Goal: Task Accomplishment & Management: Complete application form

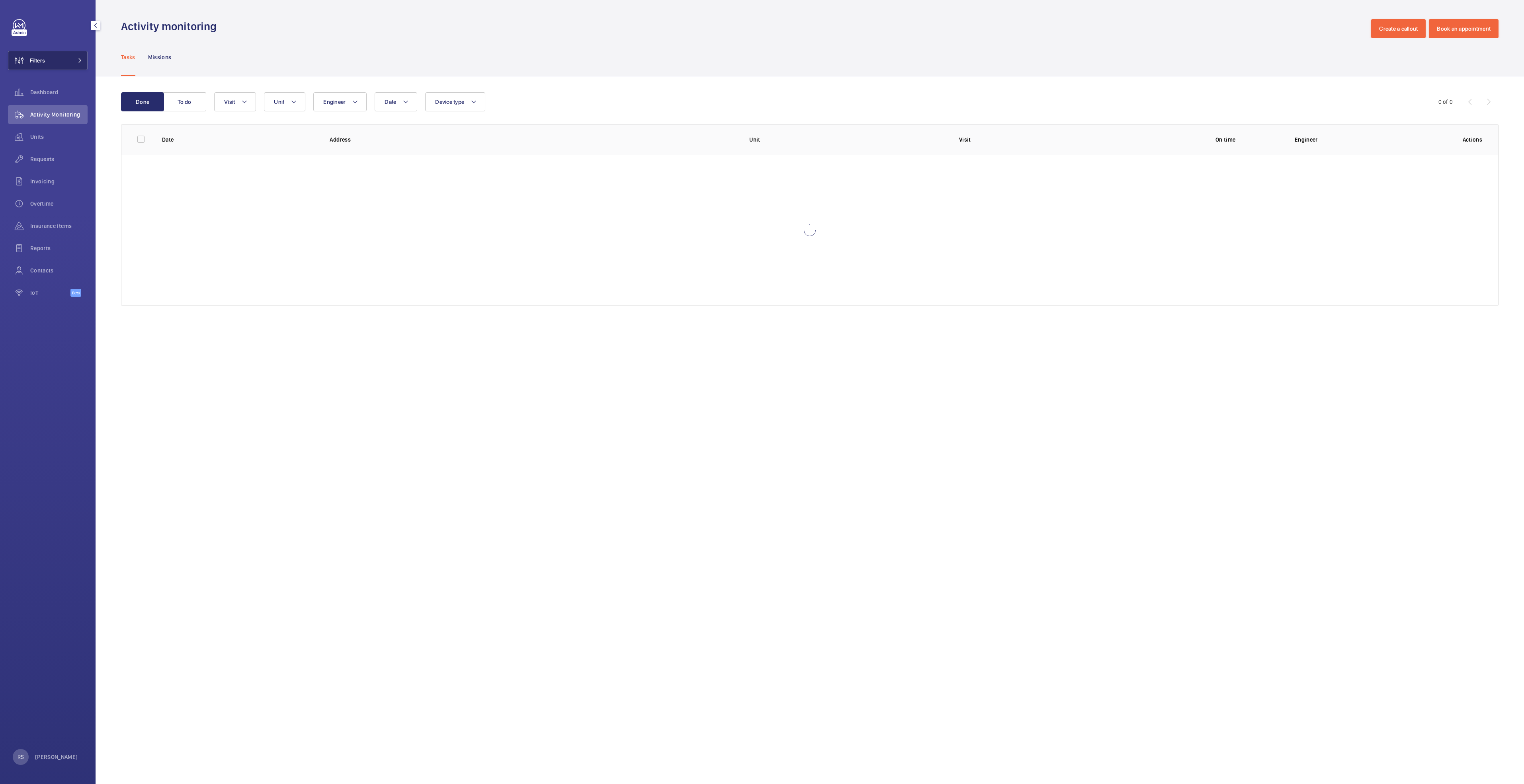
click at [81, 61] on mat-icon at bounding box center [80, 60] width 5 height 5
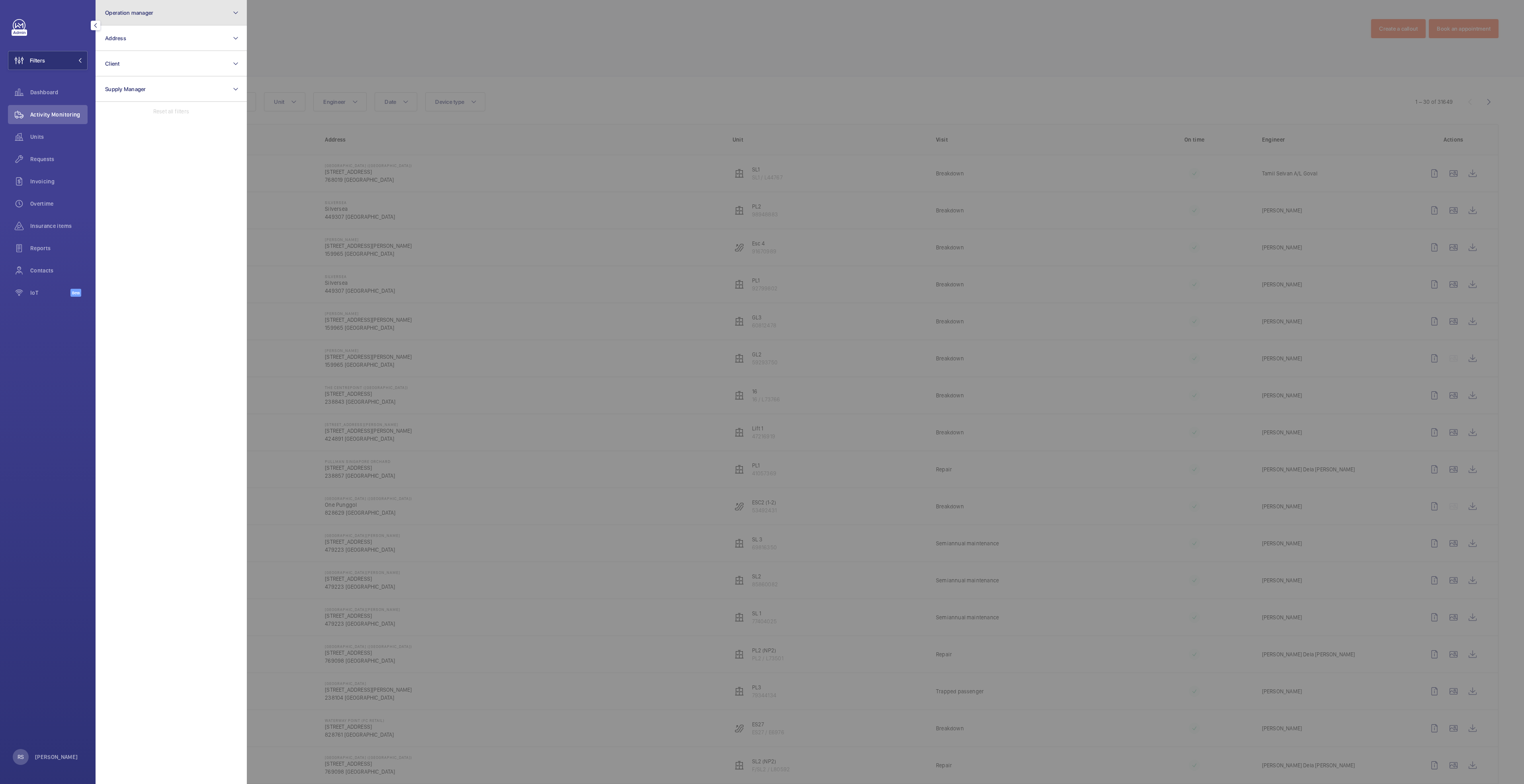
click at [139, 15] on span "Operation manager" at bounding box center [129, 13] width 48 height 6
click at [142, 80] on span "[PERSON_NAME]" at bounding box center [172, 83] width 110 height 8
click at [115, 80] on input "[PERSON_NAME]" at bounding box center [108, 83] width 16 height 16
checkbox input "true"
click at [309, 44] on div at bounding box center [1008, 392] width 1524 height 784
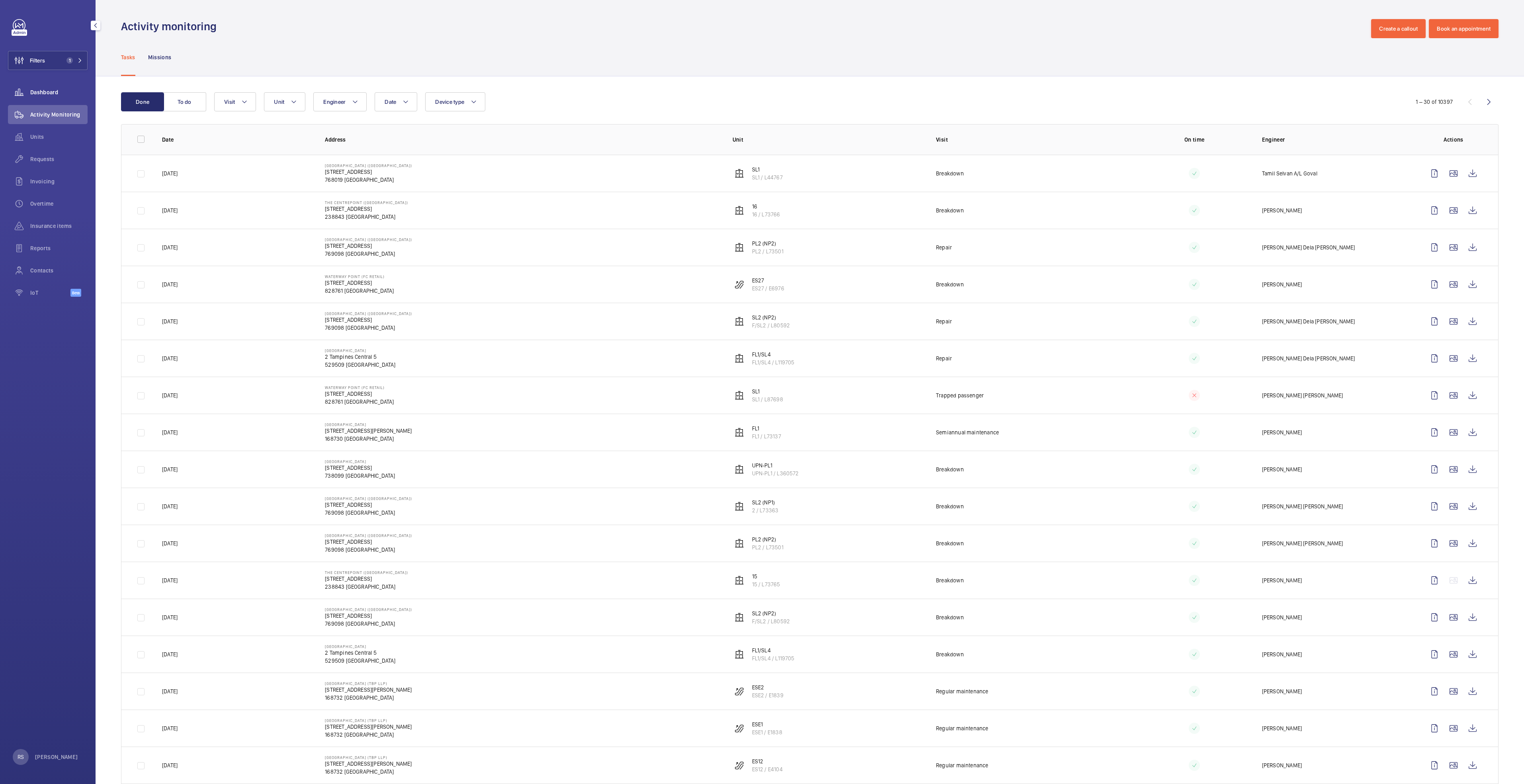
click at [54, 89] on span "Dashboard" at bounding box center [58, 92] width 57 height 8
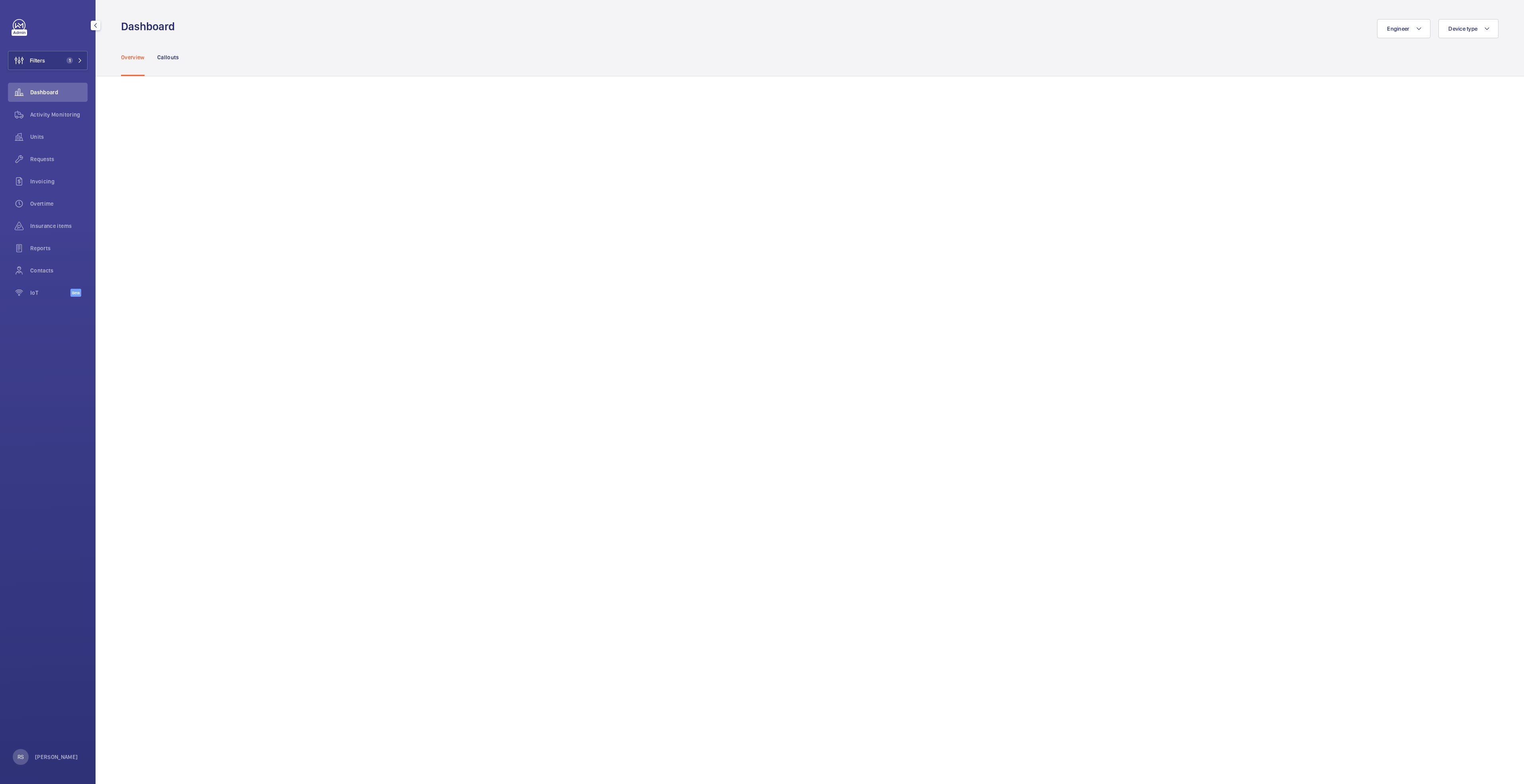
click at [91, 24] on div at bounding box center [95, 25] width 16 height 16
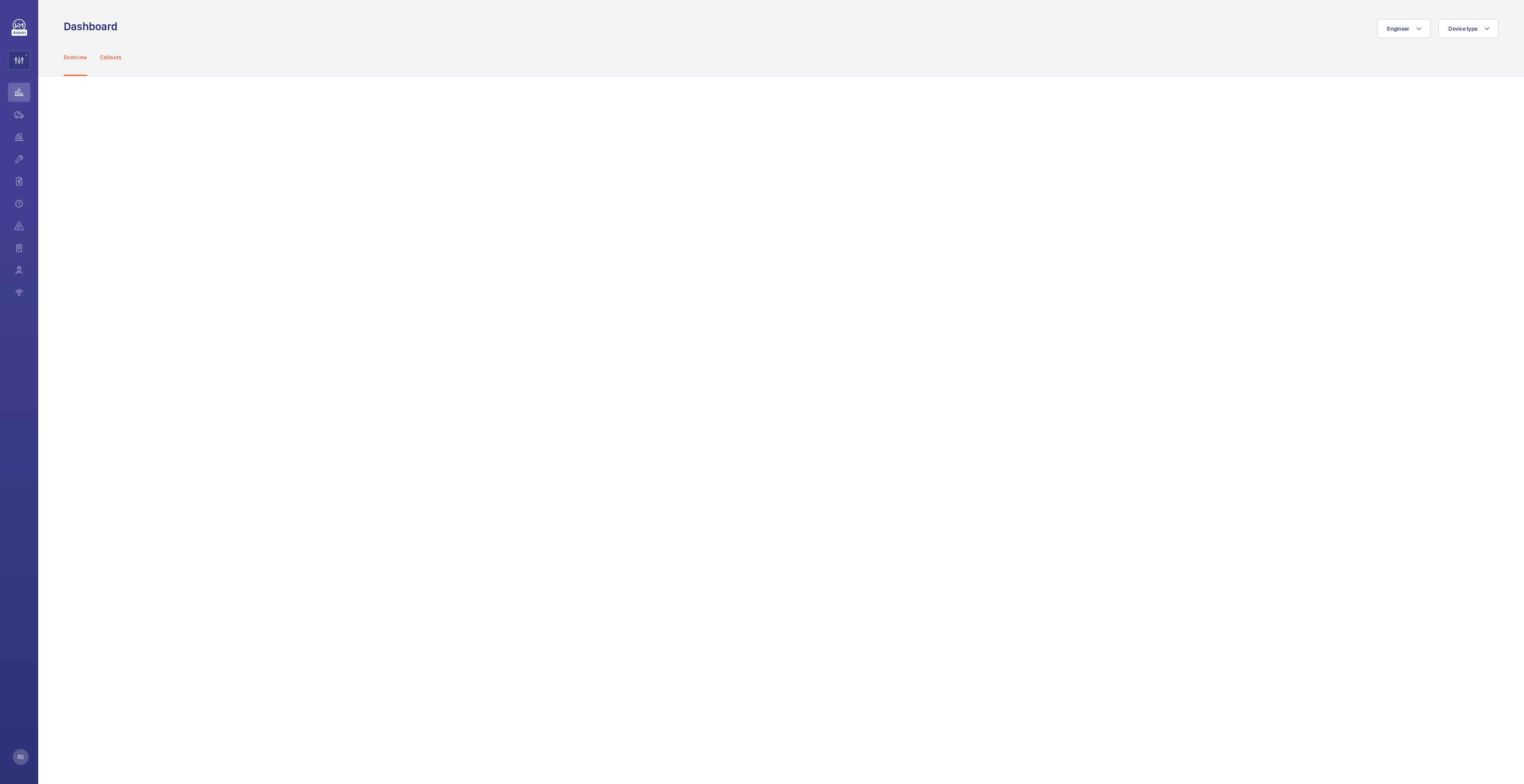
click at [113, 54] on p "Callouts" at bounding box center [111, 57] width 22 height 8
click at [65, 53] on div "Overview" at bounding box center [75, 57] width 24 height 38
click at [38, 26] on mat-icon "button" at bounding box center [38, 25] width 10 height 6
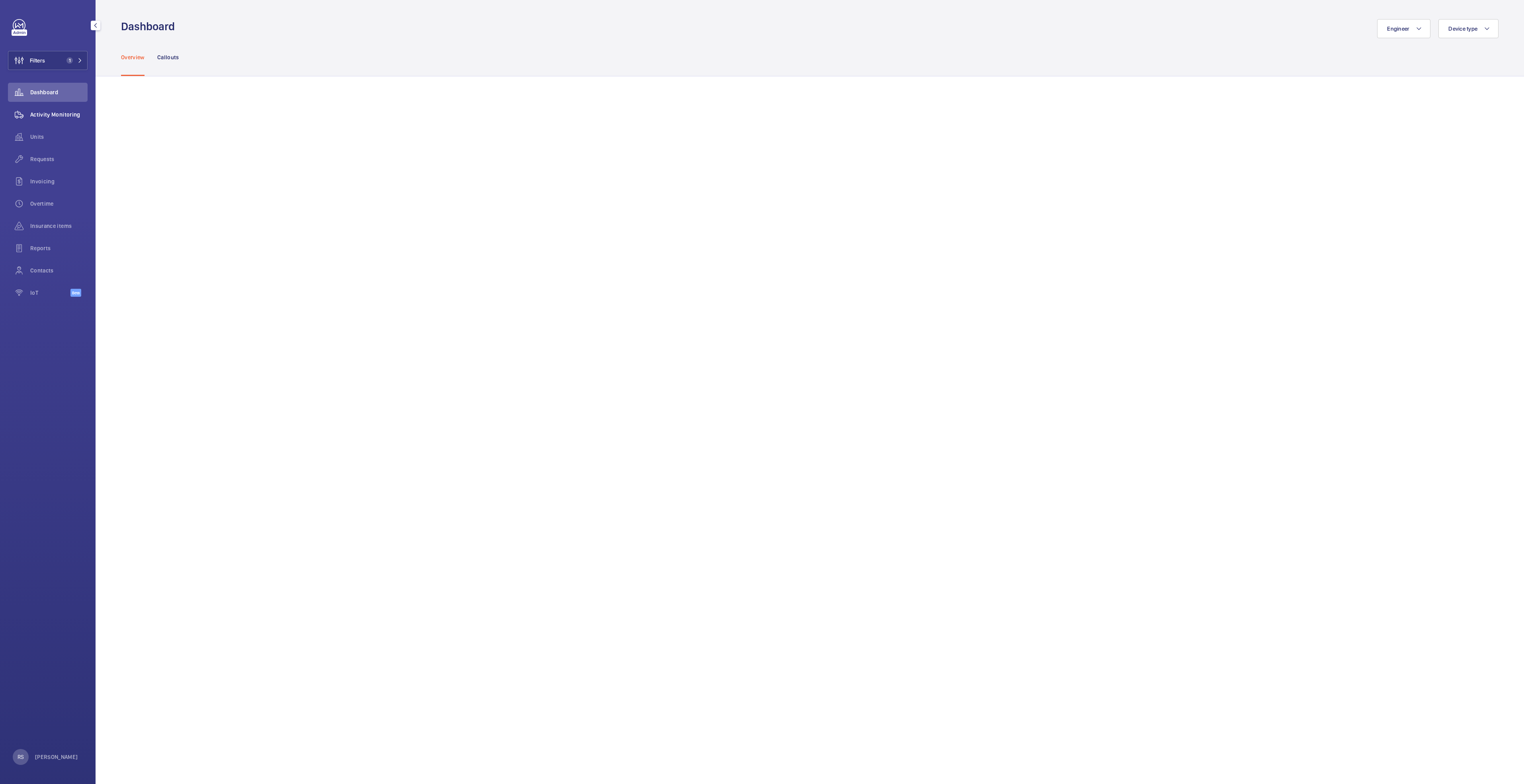
click at [60, 112] on span "Activity Monitoring" at bounding box center [58, 114] width 57 height 8
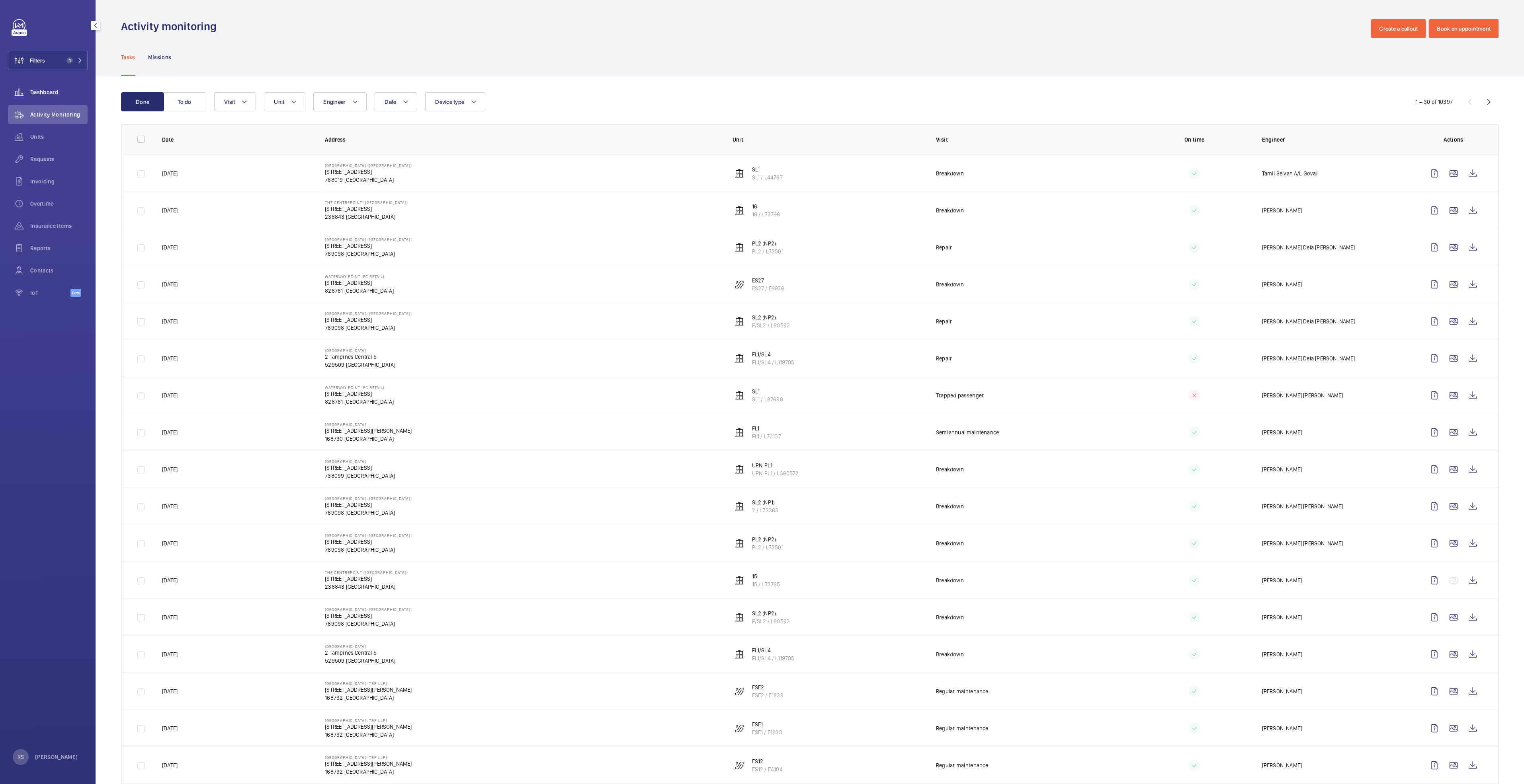
click at [42, 83] on div "Dashboard" at bounding box center [48, 92] width 80 height 19
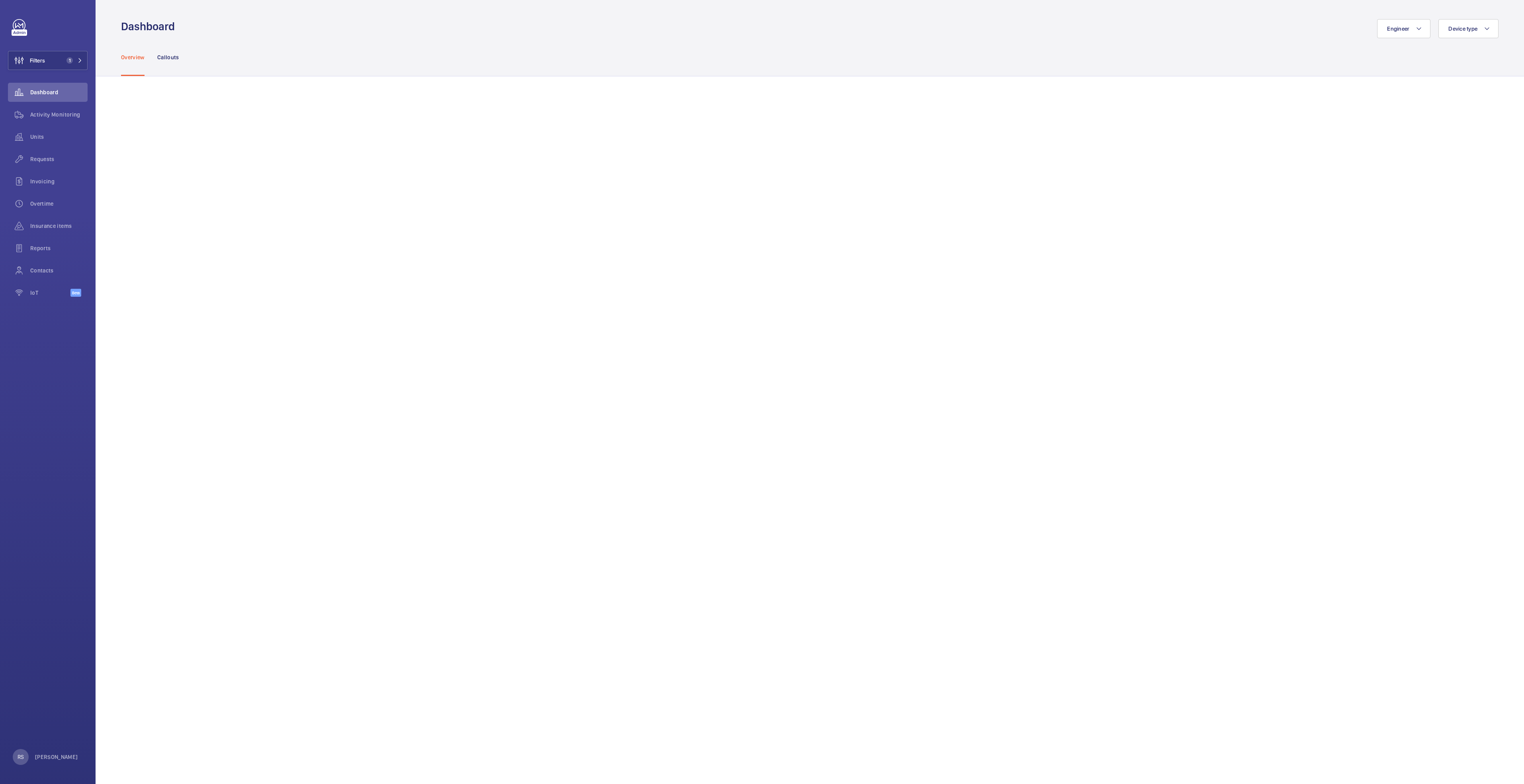
click at [134, 60] on p "Overview" at bounding box center [133, 57] width 24 height 8
click at [55, 117] on span "Activity Monitoring" at bounding box center [58, 114] width 57 height 8
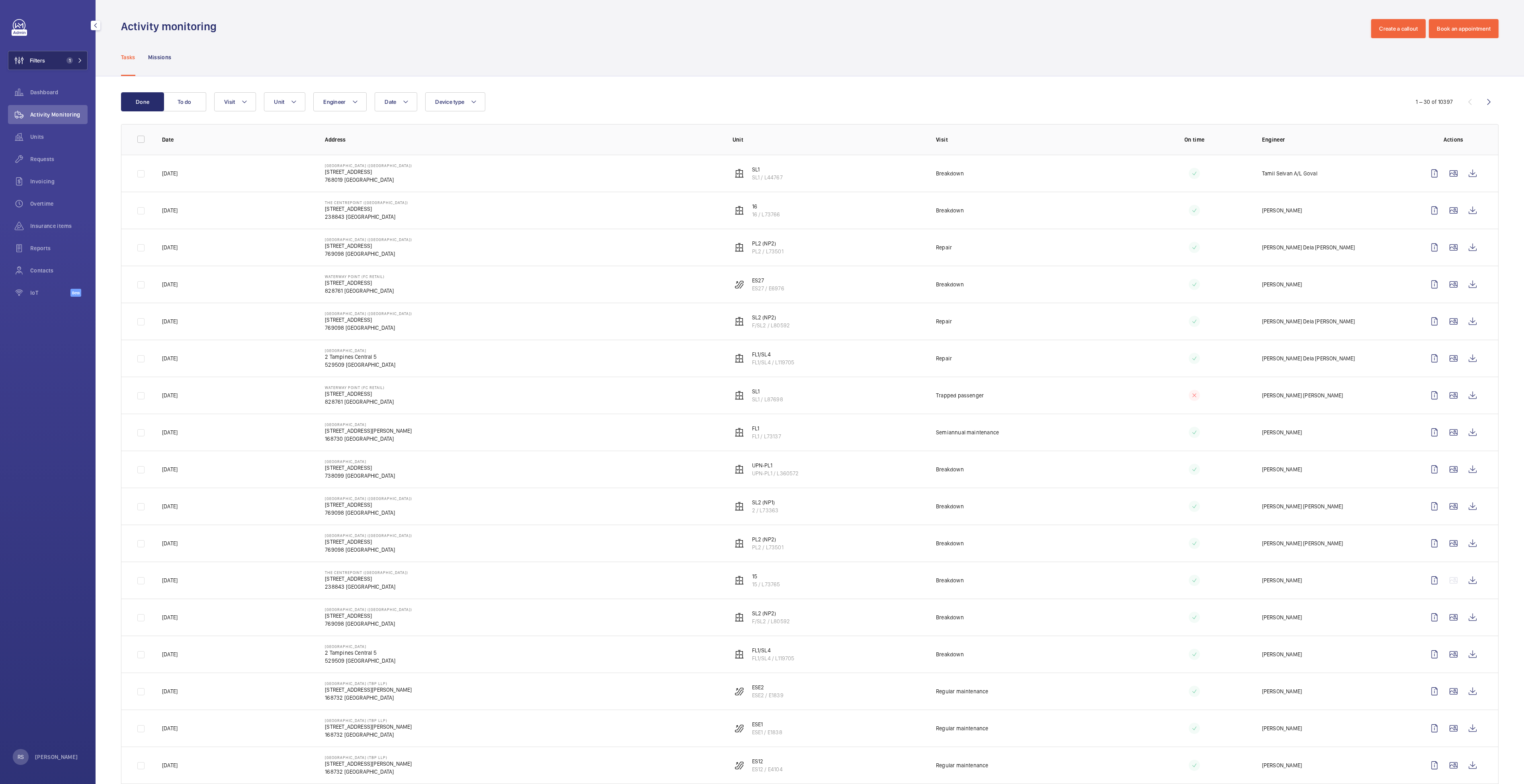
click at [81, 59] on mat-icon at bounding box center [80, 60] width 5 height 5
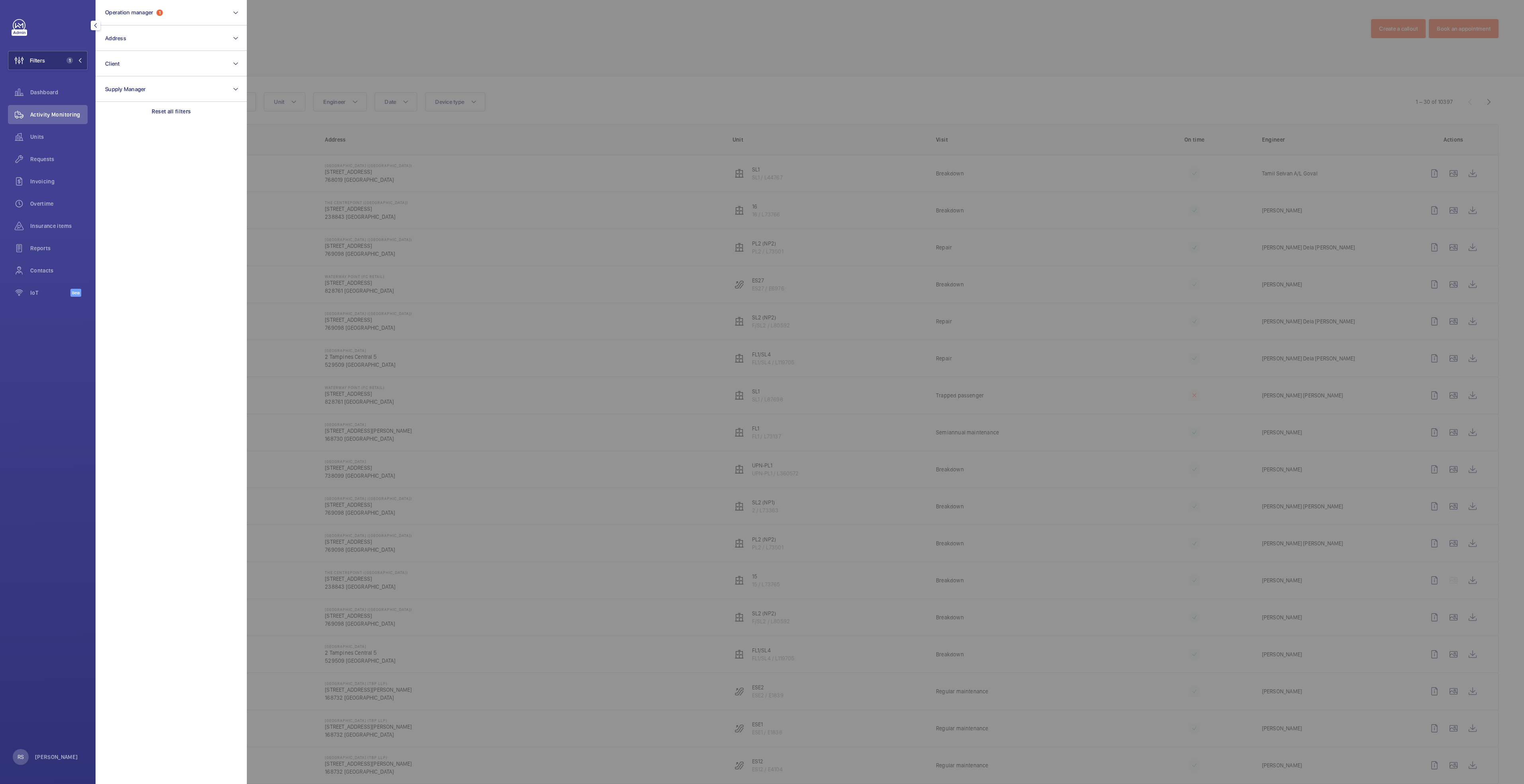
click at [385, 50] on div at bounding box center [1008, 392] width 1524 height 784
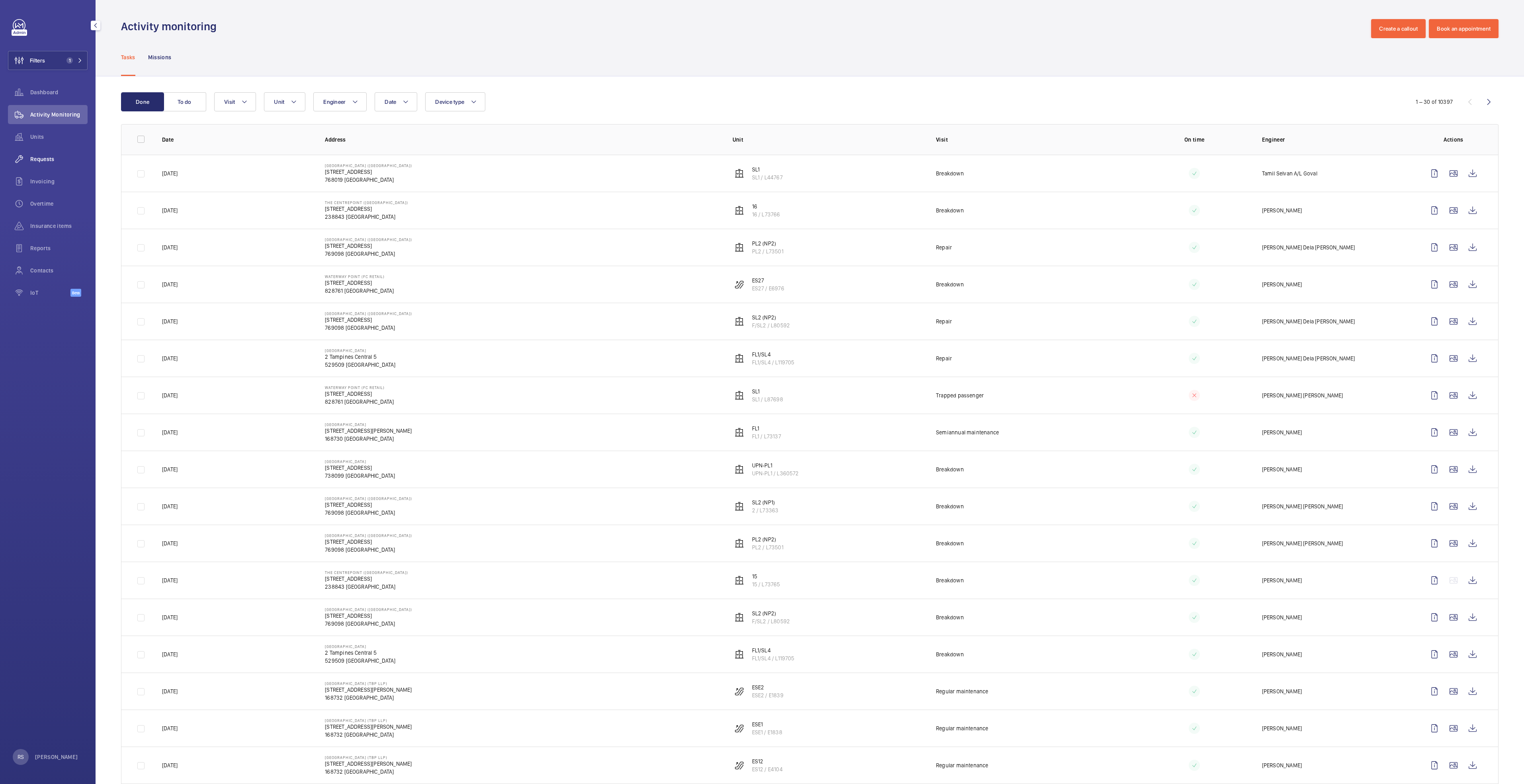
click at [48, 162] on span "Requests" at bounding box center [58, 159] width 57 height 8
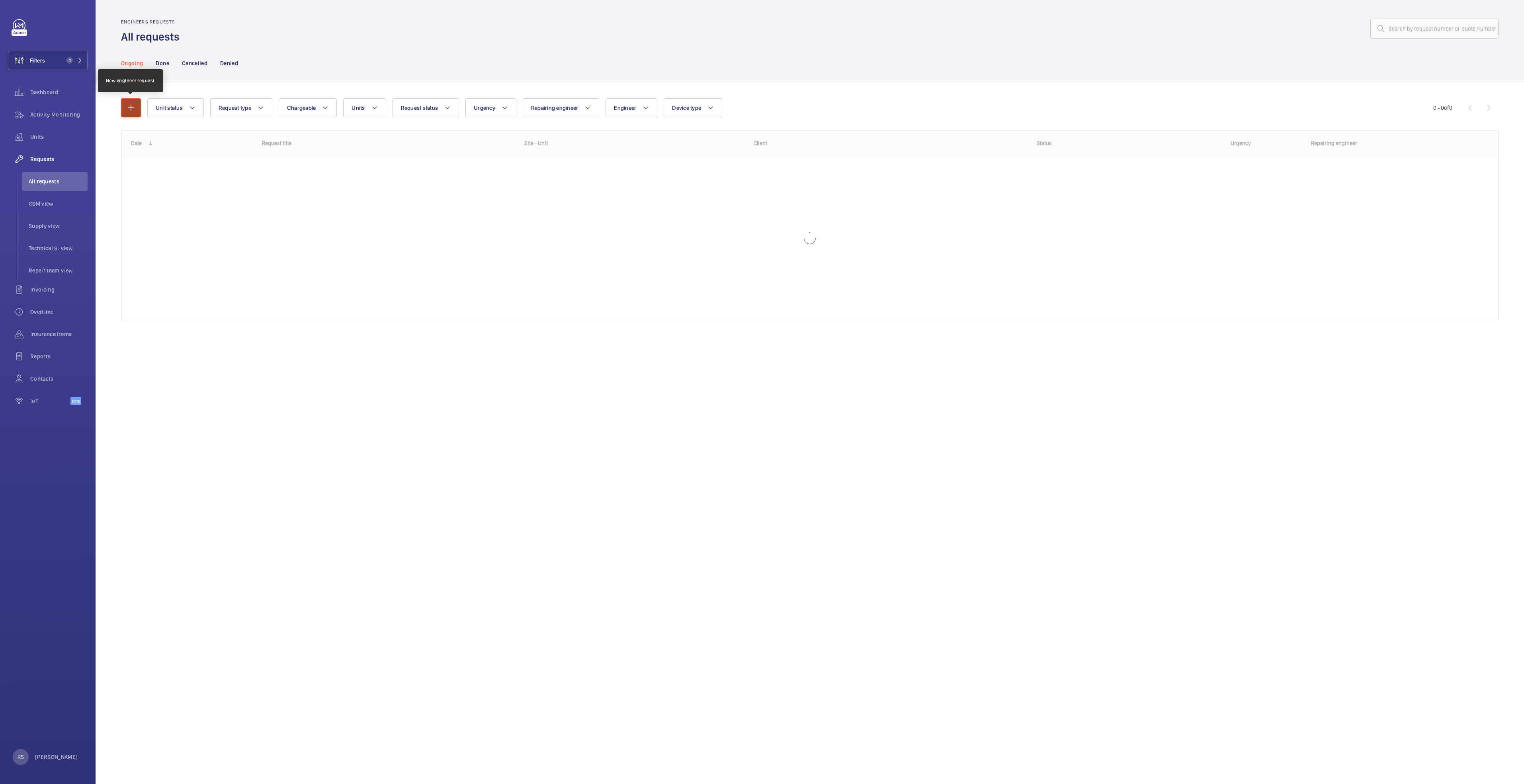
click at [124, 111] on button "button" at bounding box center [131, 107] width 20 height 19
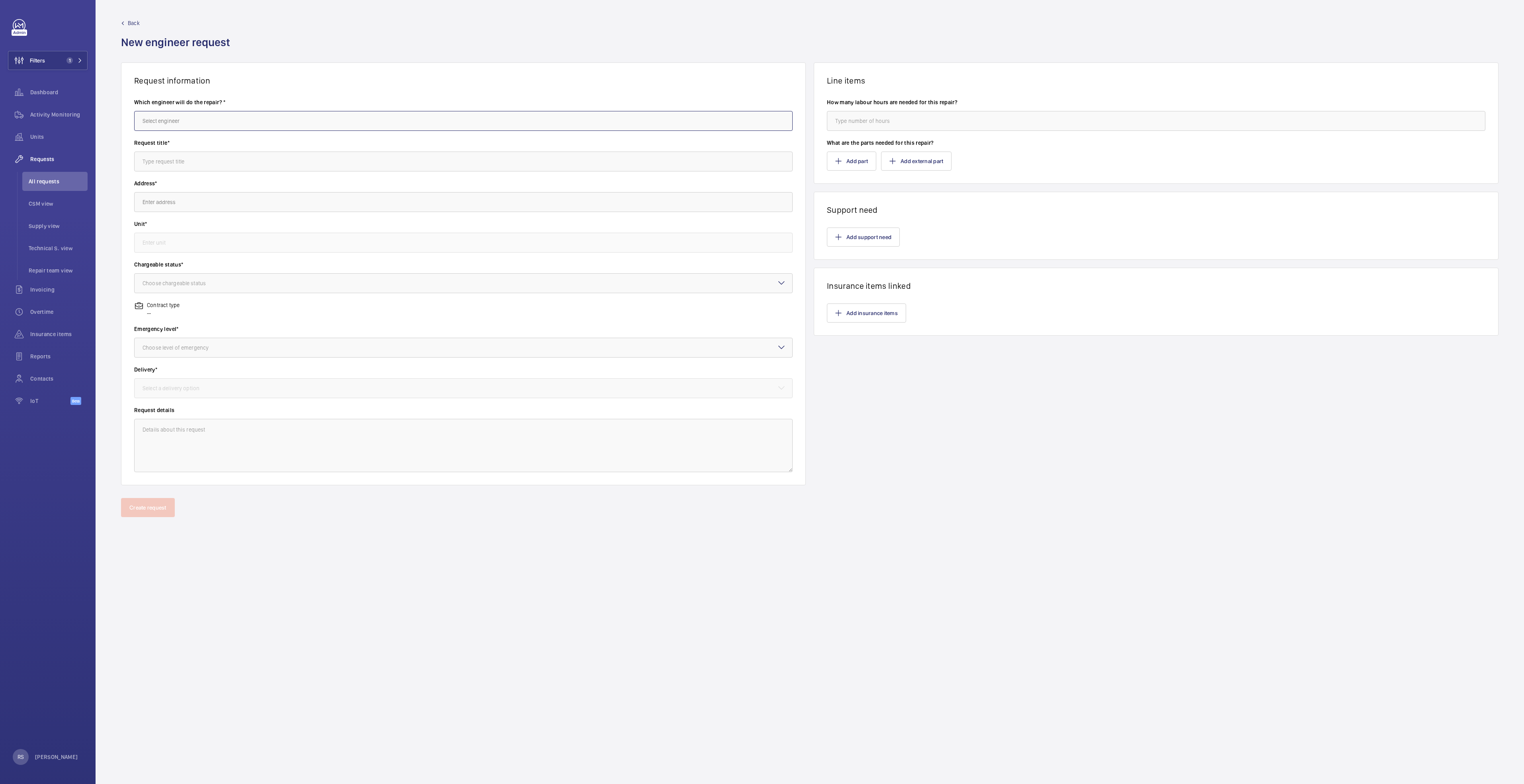
click at [186, 126] on input "text" at bounding box center [463, 121] width 658 height 20
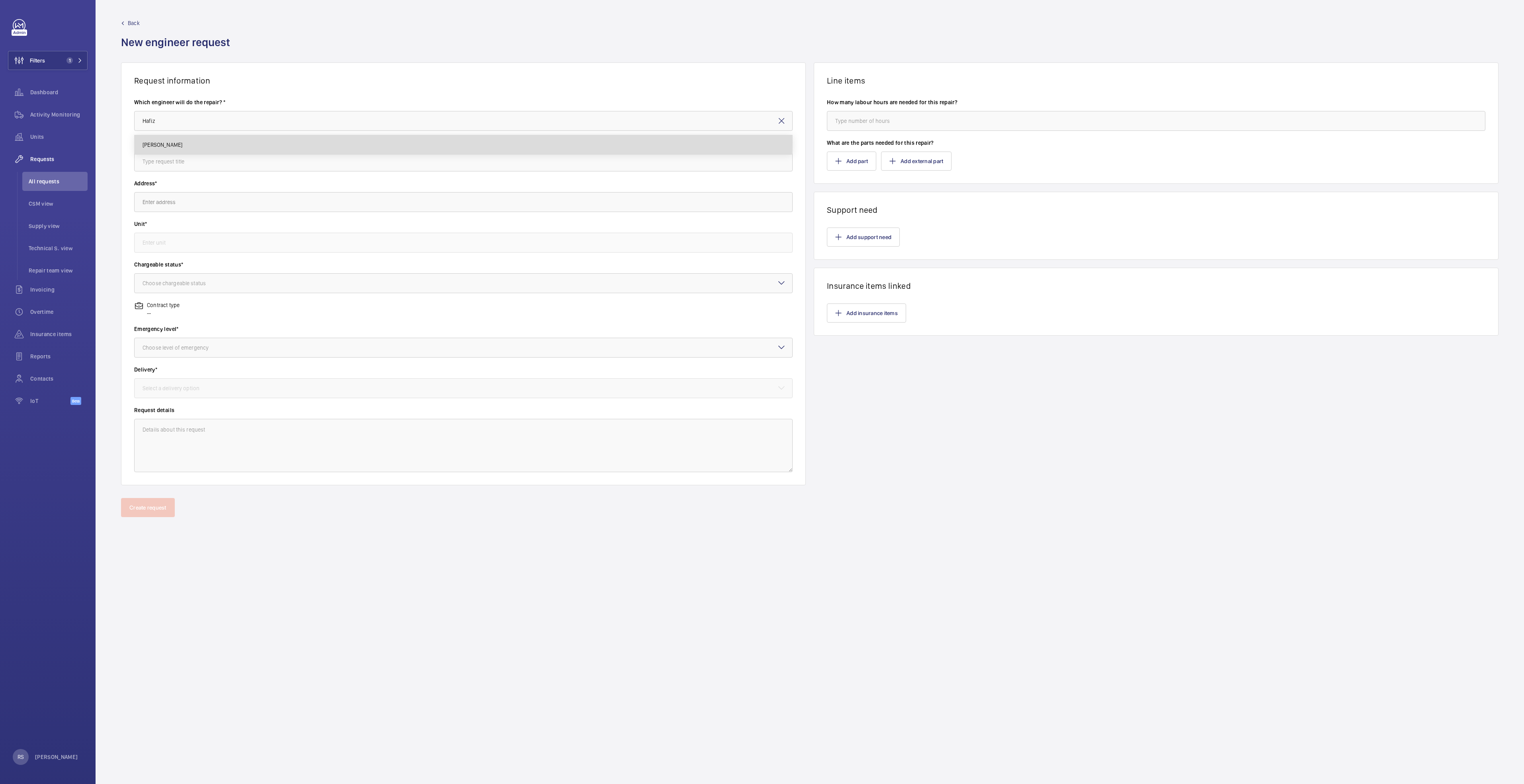
click at [157, 142] on span "Hafiz Ramli" at bounding box center [162, 144] width 40 height 8
type input "Hafiz Ramli"
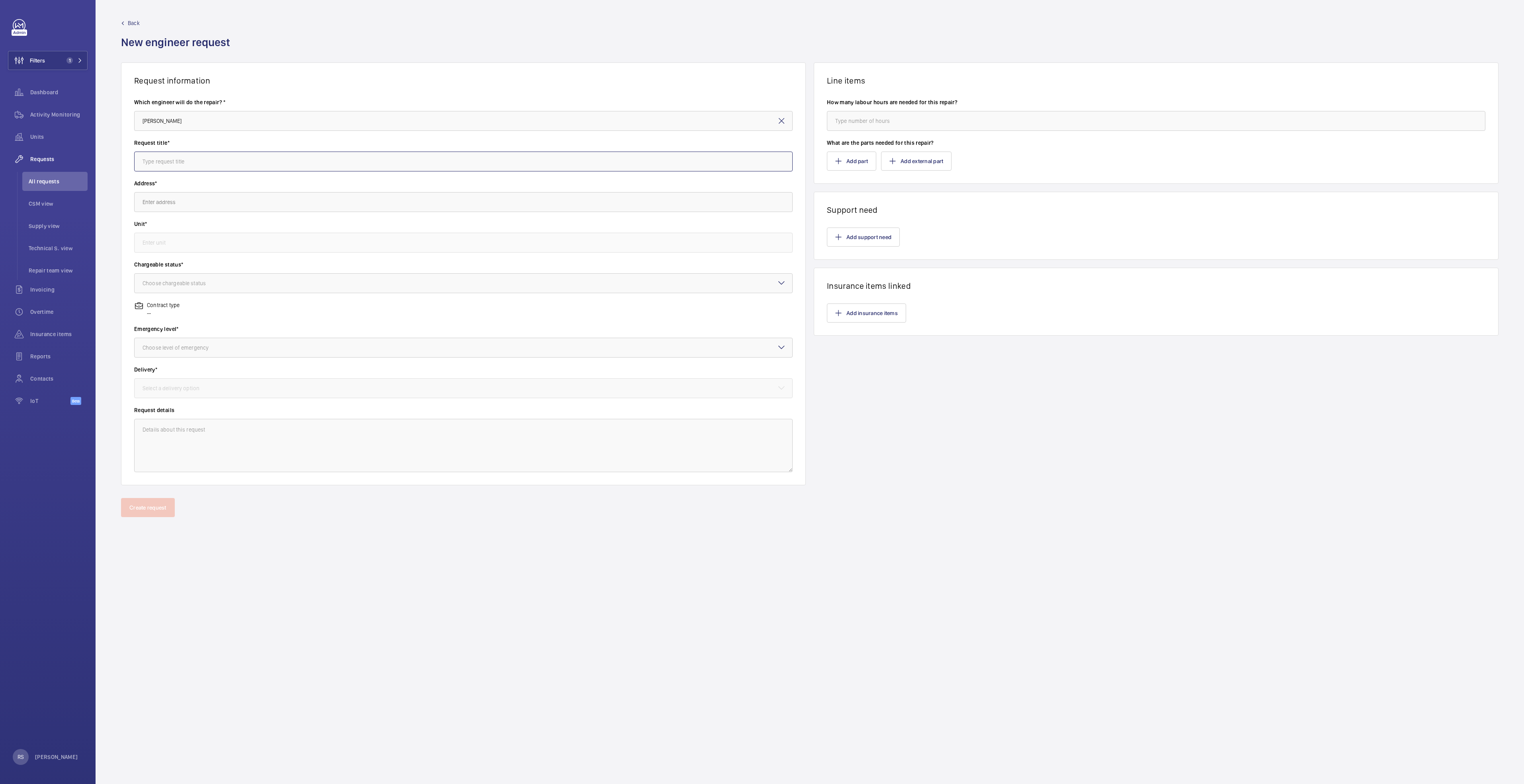
click at [175, 163] on input "text" at bounding box center [463, 162] width 658 height 20
click at [305, 162] on input "Tampines 1 - PTO renewal for" at bounding box center [463, 162] width 658 height 20
click at [330, 151] on wm-front-input "Request title* Tampines 1 - PTO renewal for Lift" at bounding box center [463, 155] width 658 height 33
click at [317, 164] on input "Tampines 1 - PTO renewal for Lift" at bounding box center [463, 162] width 658 height 20
type input "Tampines 1 - PTO renewal for Lift PL2"
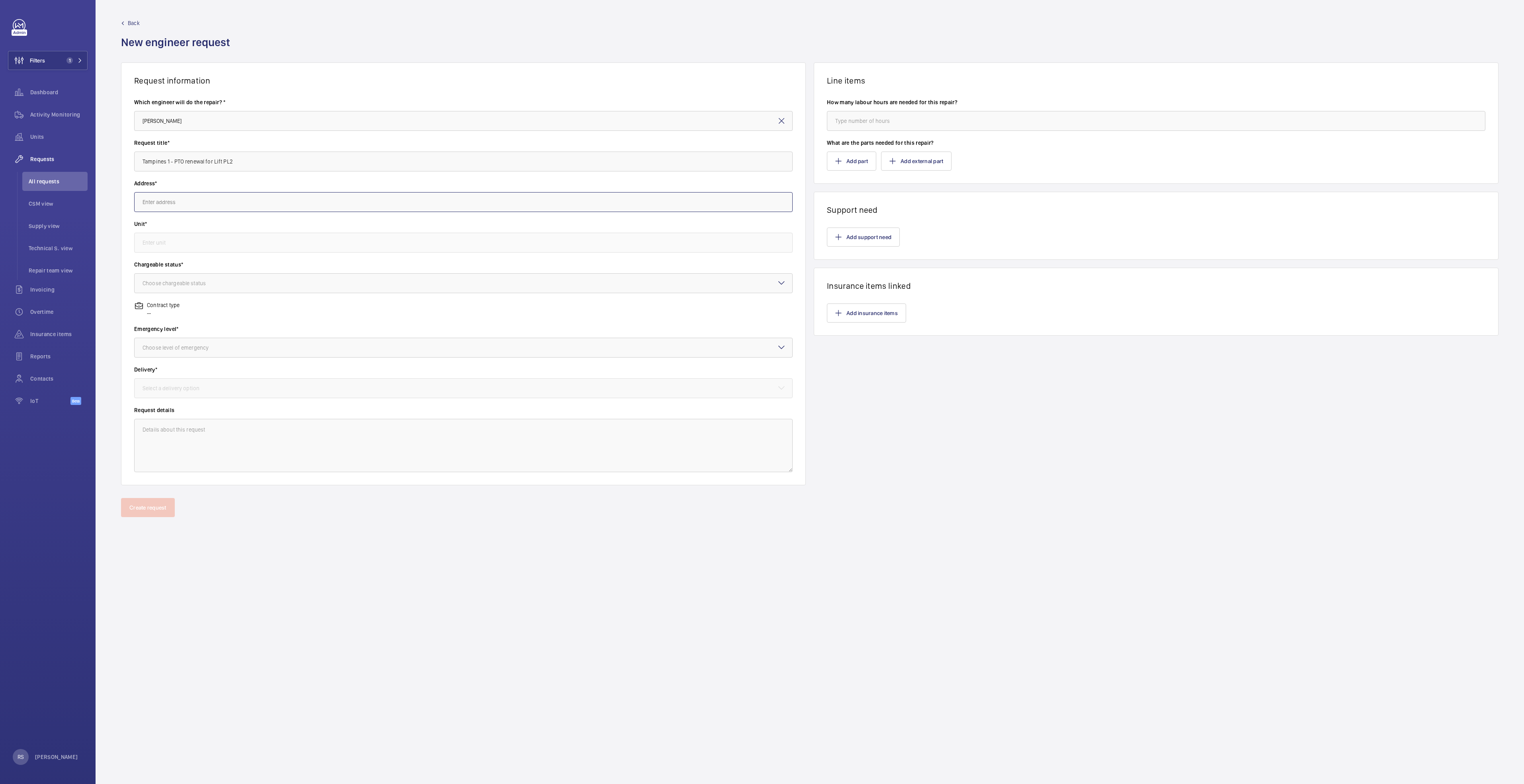
click at [261, 201] on input "text" at bounding box center [463, 202] width 658 height 20
type input "Tampines 1"
click at [202, 285] on body "Filters 1 Dashboard Activity Monitoring Units Requests All requests CSM view Su…" at bounding box center [762, 392] width 1524 height 784
click at [463, 267] on label "Chargeable status*" at bounding box center [463, 264] width 658 height 8
click at [215, 197] on input "text" at bounding box center [463, 202] width 658 height 20
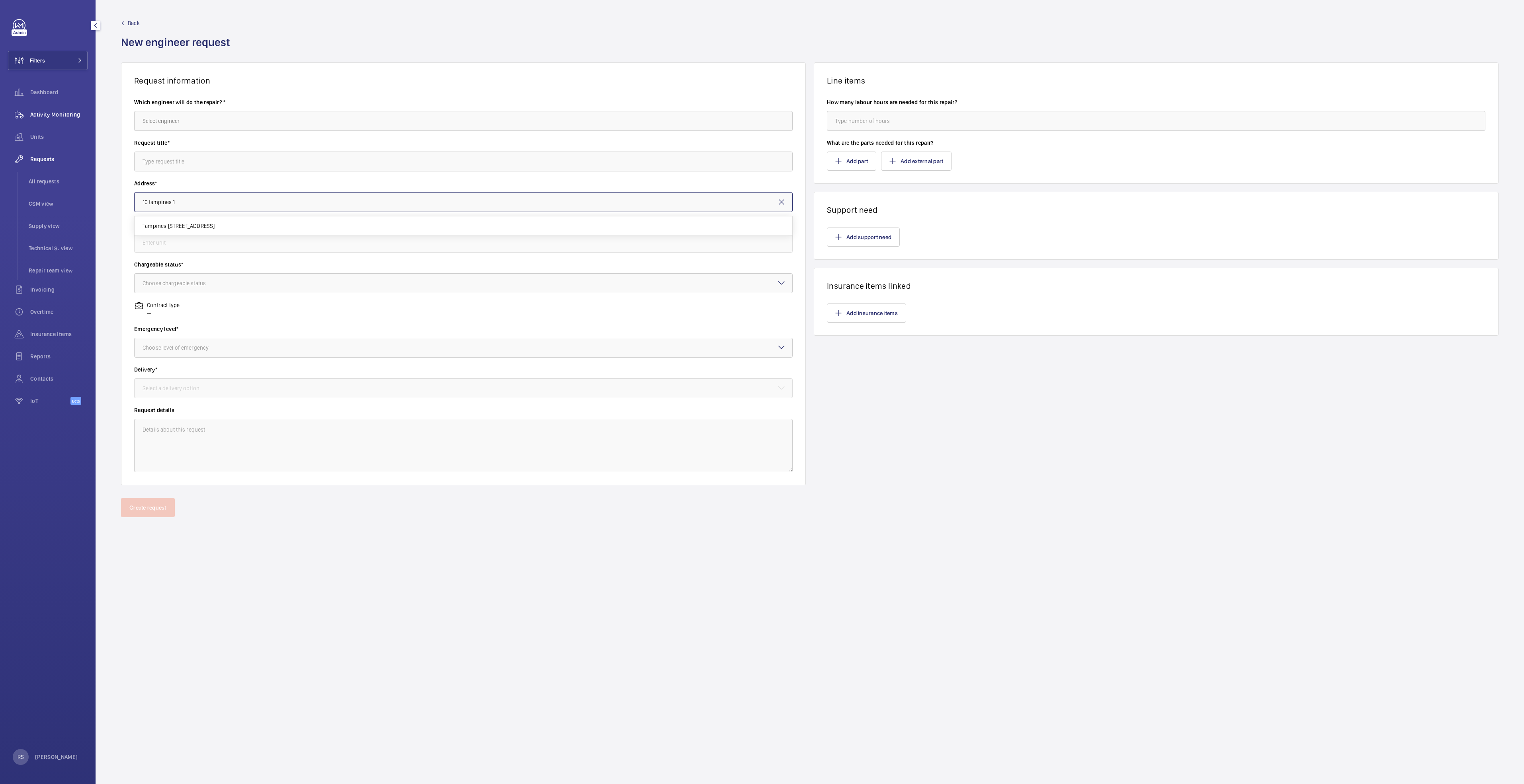
type input "10 tampines 1"
click at [63, 112] on span "Activity Monitoring" at bounding box center [58, 114] width 57 height 8
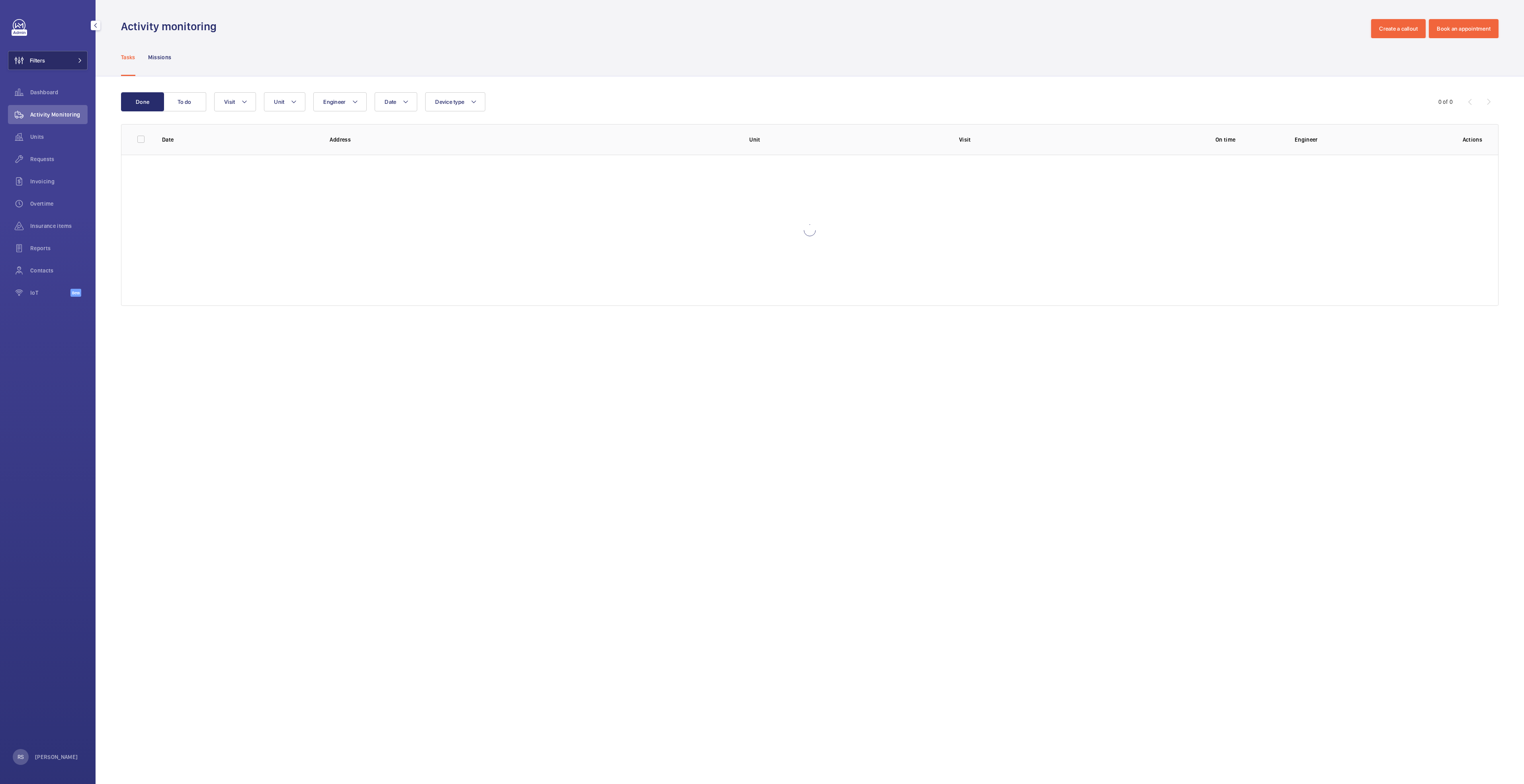
click at [73, 63] on button "Filters" at bounding box center [48, 60] width 80 height 19
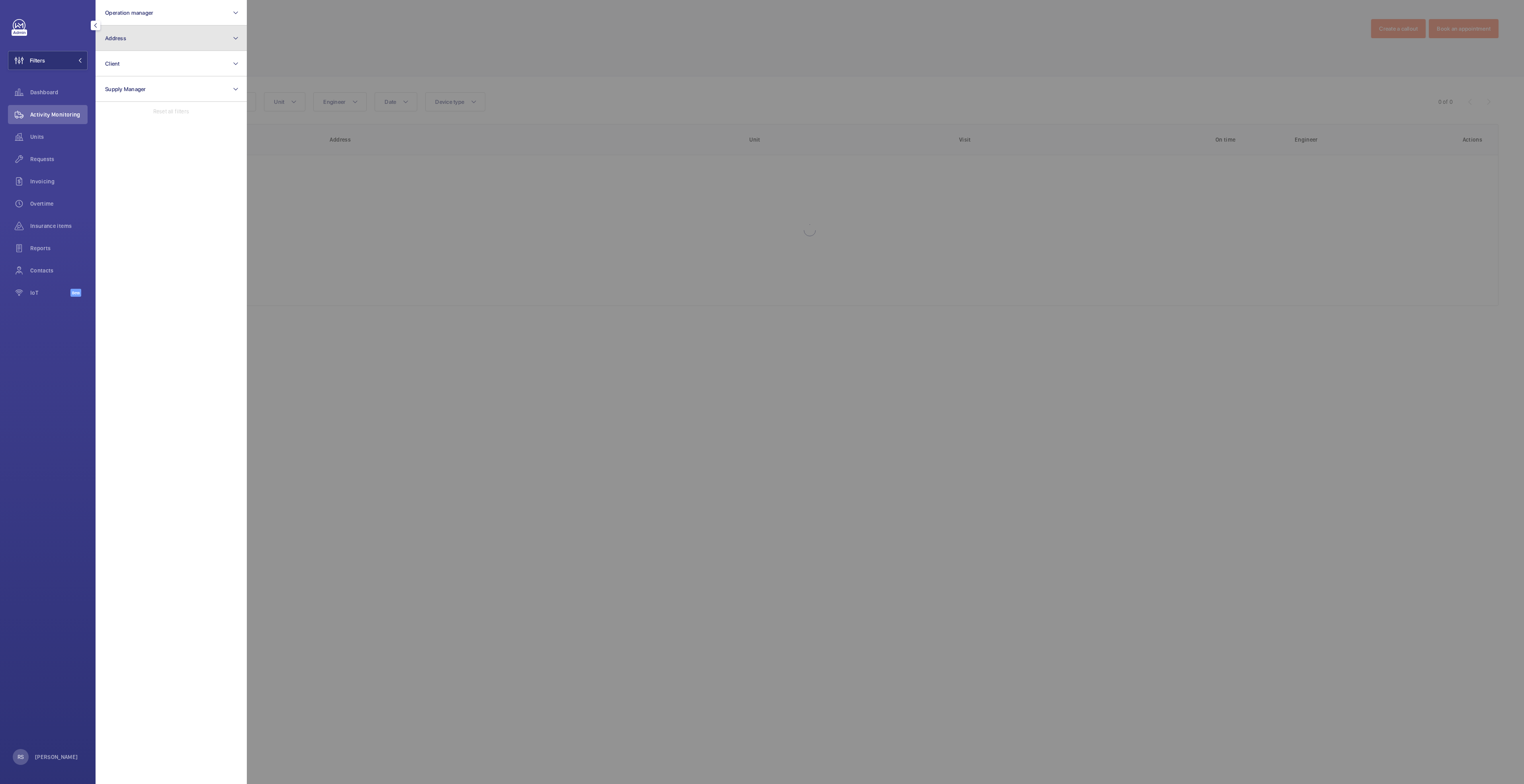
click at [196, 37] on button "Address" at bounding box center [171, 38] width 152 height 25
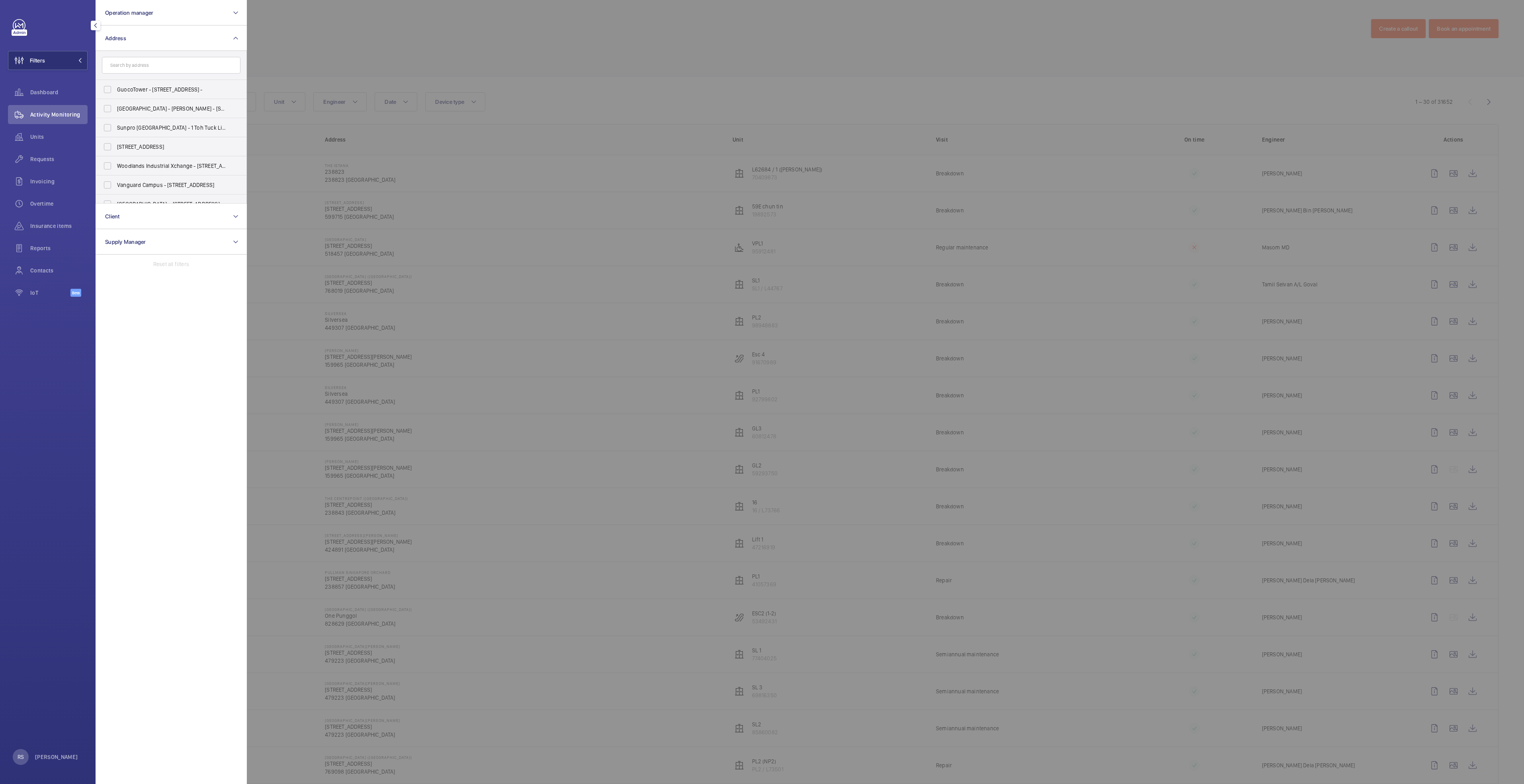
click at [180, 62] on input "text" at bounding box center [171, 65] width 139 height 16
type input "northpoint"
click at [147, 92] on span "Northpoint City (North Wing) - 930 Yishun Ave 2, SINGAPORE 769098" at bounding box center [172, 89] width 110 height 8
click at [115, 92] on input "Northpoint City (North Wing) - 930 Yishun Ave 2, SINGAPORE 769098" at bounding box center [108, 90] width 16 height 16
checkbox input "true"
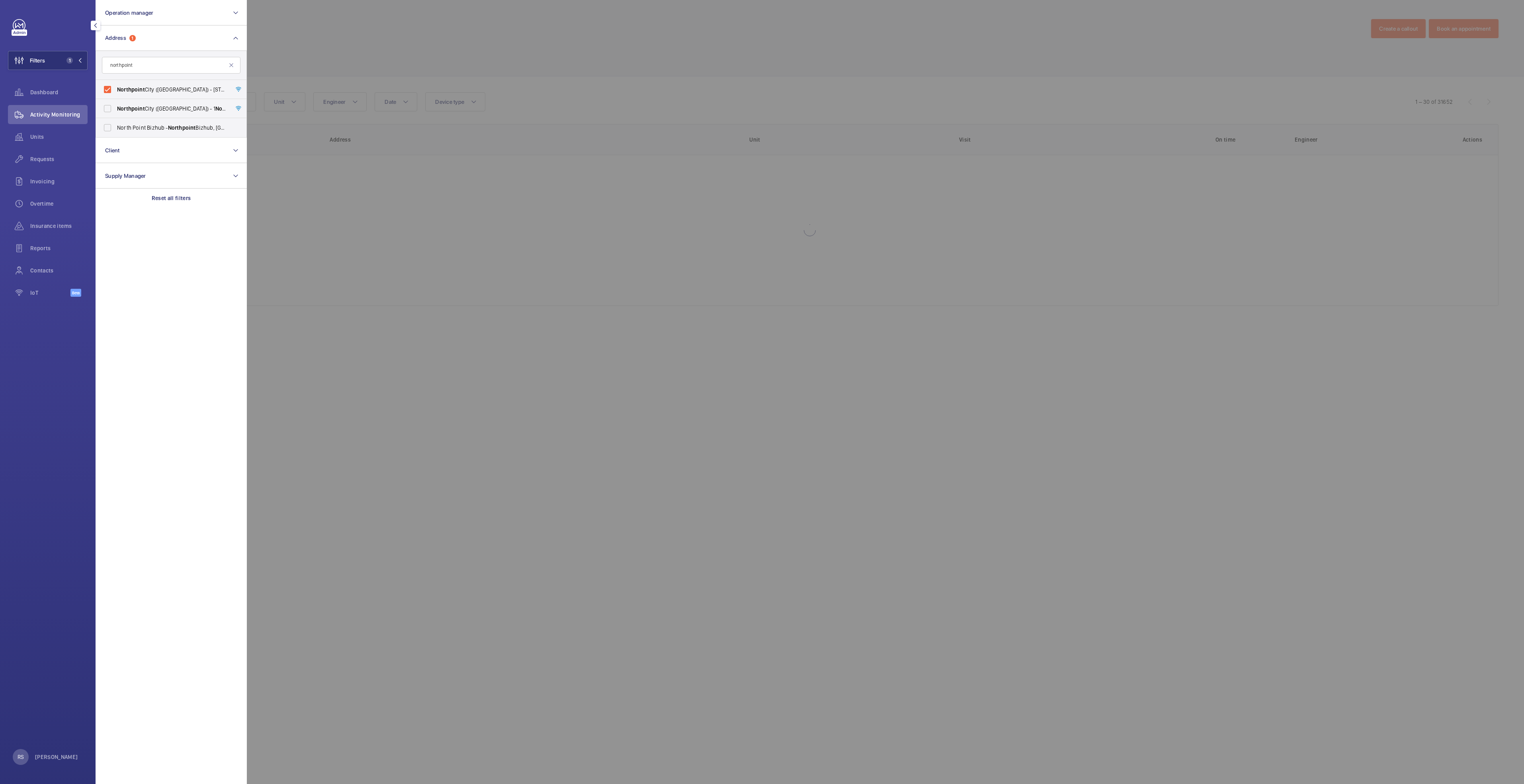
click at [410, 29] on div at bounding box center [1008, 392] width 1524 height 784
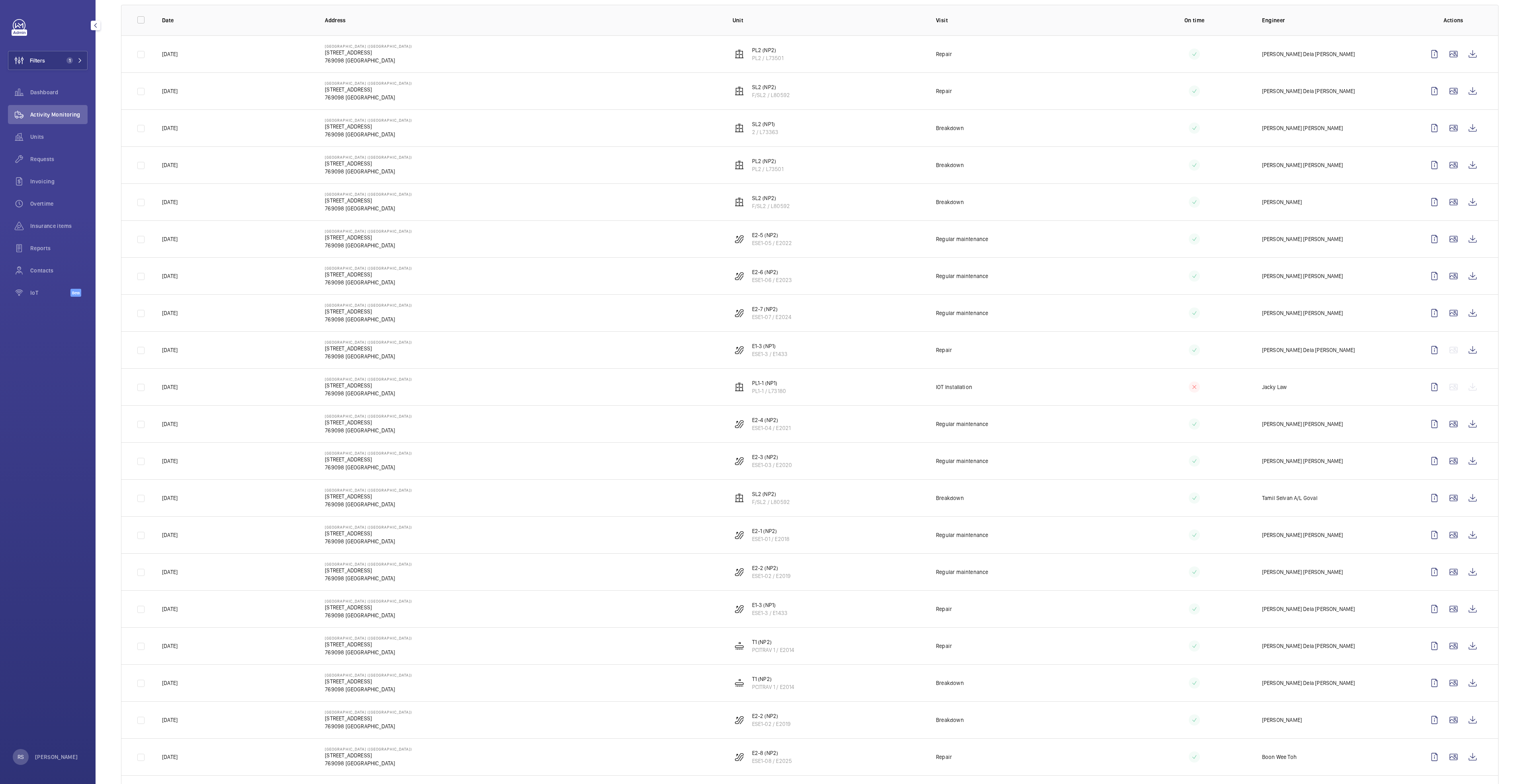
scroll to position [60, 0]
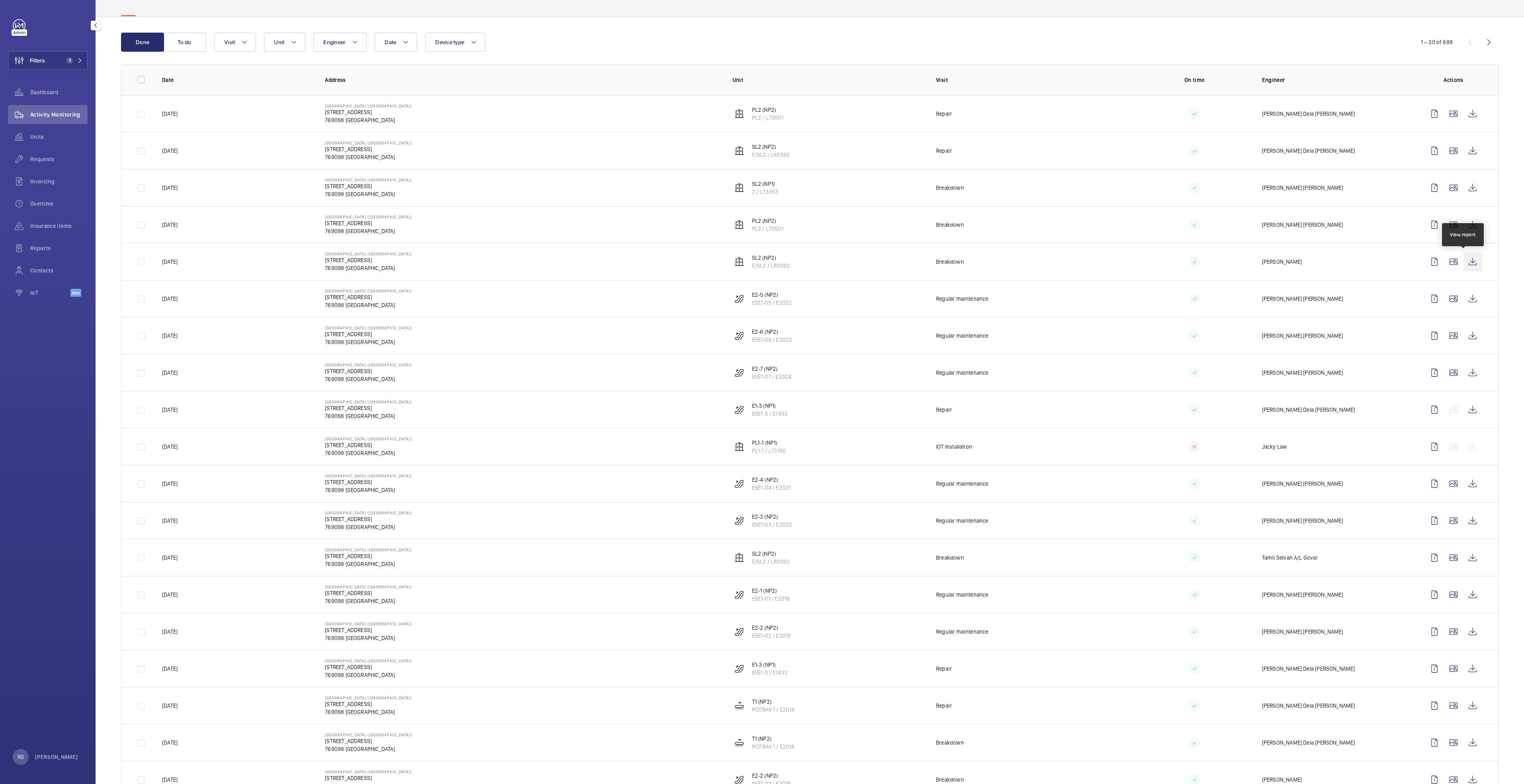
click at [1462, 266] on wm-front-icon-button at bounding box center [1471, 261] width 19 height 19
click at [1471, 152] on wm-front-icon-button at bounding box center [1471, 151] width 19 height 19
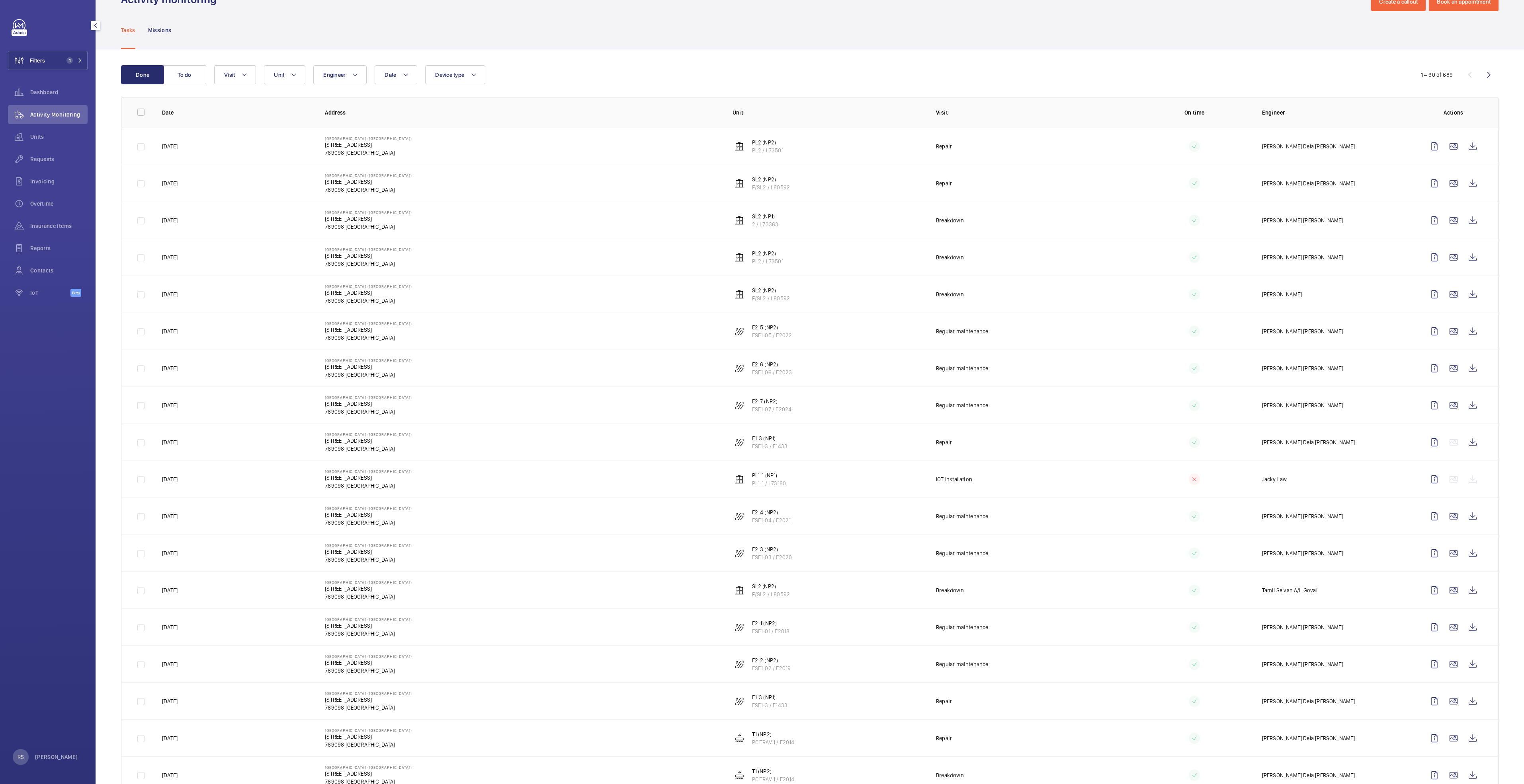
scroll to position [0, 0]
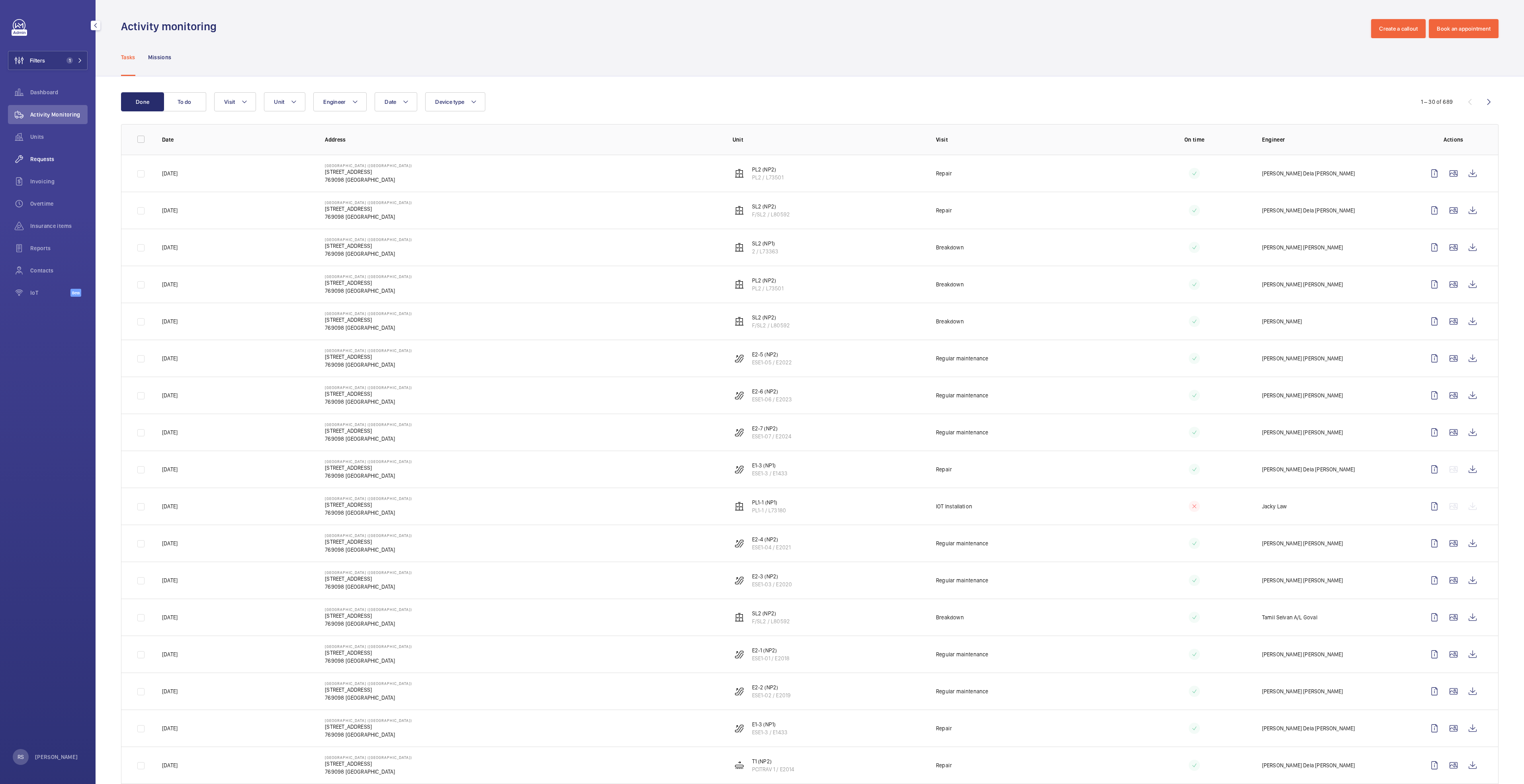
click at [57, 155] on div "Requests" at bounding box center [48, 159] width 80 height 19
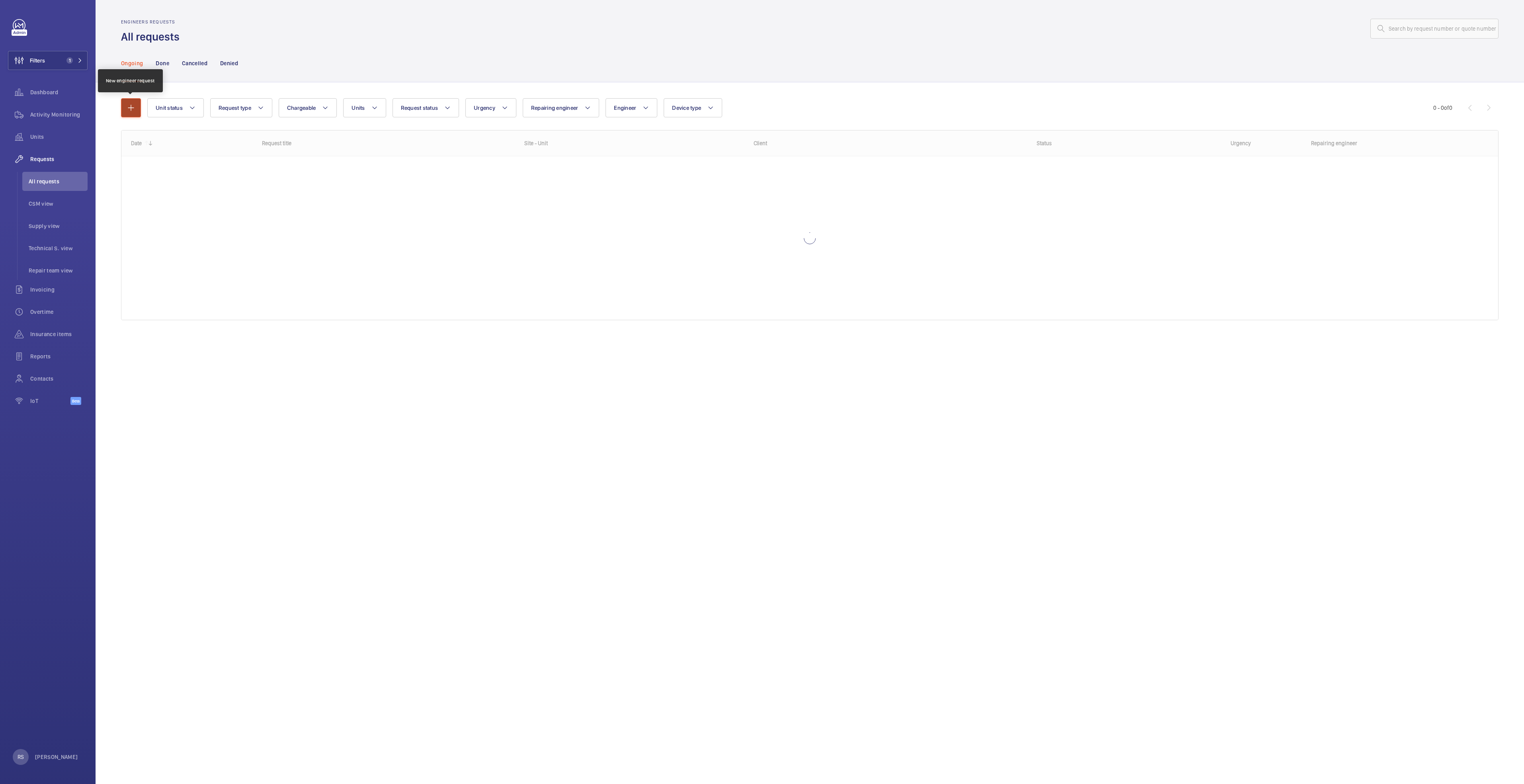
click at [130, 102] on button "button" at bounding box center [131, 107] width 20 height 19
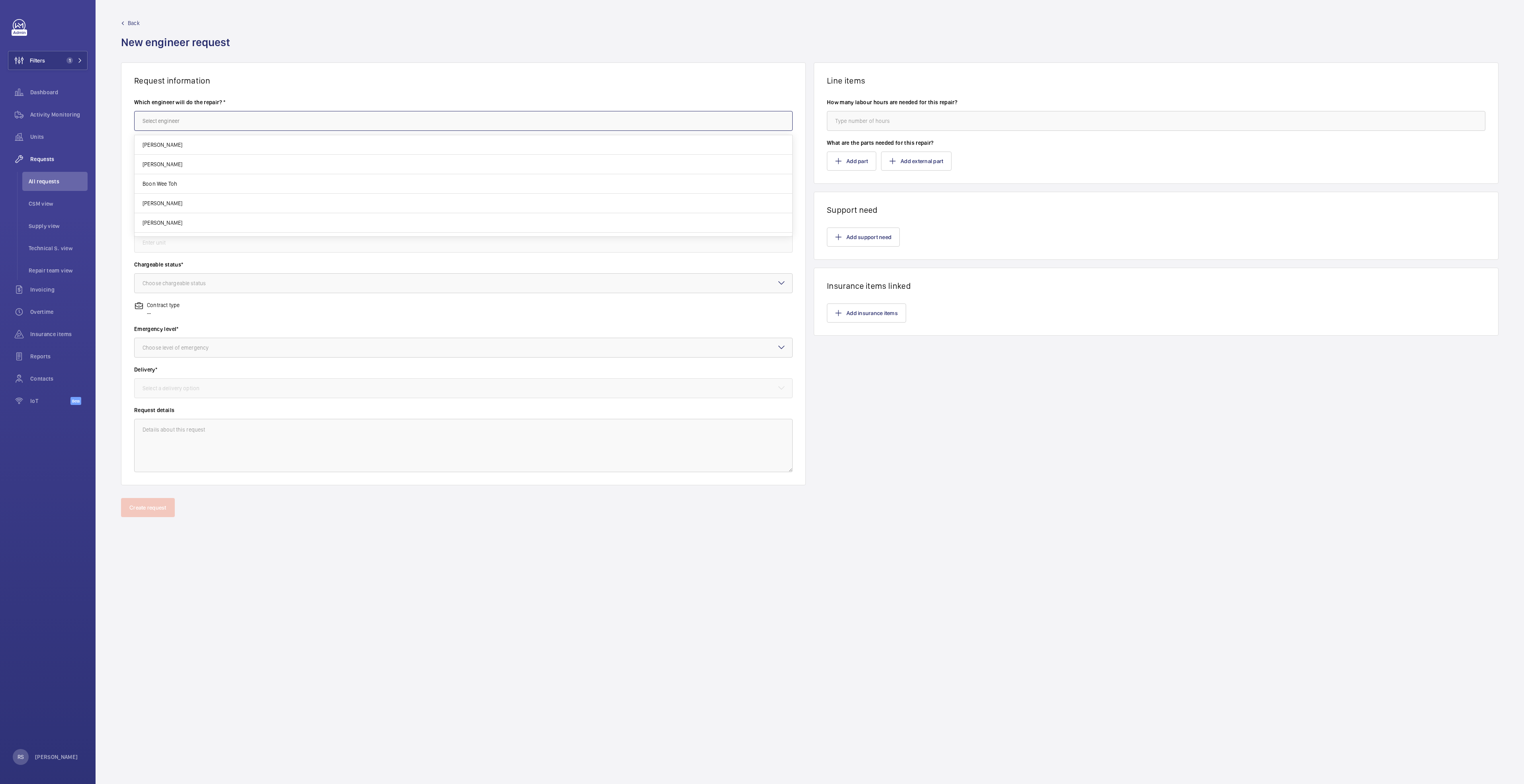
click at [198, 116] on input "text" at bounding box center [463, 121] width 658 height 20
click at [201, 155] on mat-option "Hafiz Ramli" at bounding box center [463, 164] width 657 height 19
type input "Hafiz Ramli"
click at [201, 155] on input "text" at bounding box center [463, 162] width 658 height 20
click at [196, 205] on input "text" at bounding box center [463, 202] width 658 height 20
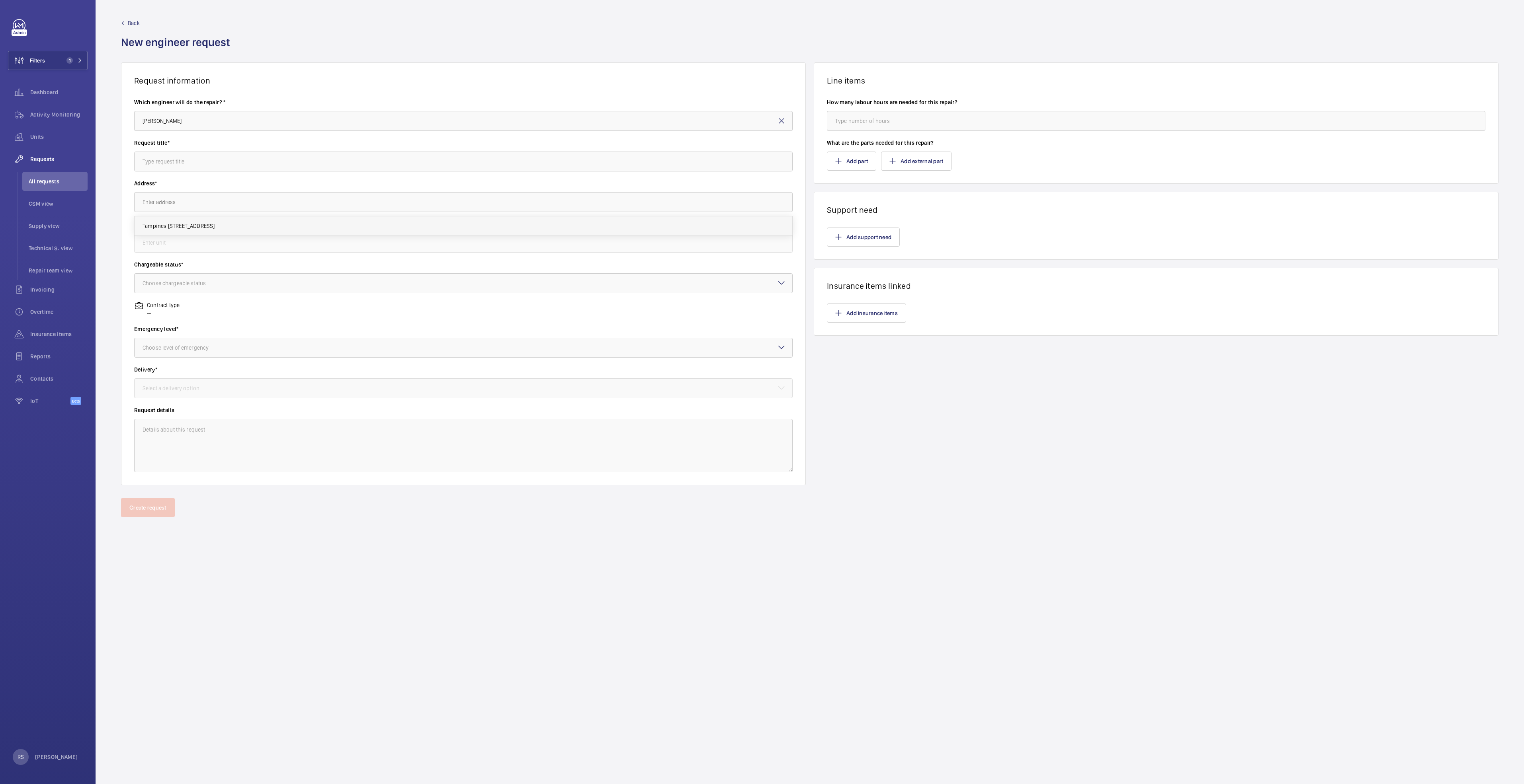
click at [224, 220] on mat-option "Tampines 1 10 Tampines Central 1, 529536 SINGAPORE" at bounding box center [463, 226] width 657 height 19
type input "Tampines 1 10 Tampines Central 1, 529536 SINGAPORE"
click at [224, 245] on input "text" at bounding box center [463, 243] width 658 height 20
click at [173, 266] on span "PL2 / L32257 - 10 Tampines 1" at bounding box center [178, 266] width 71 height 8
type input "PL2 / L32257 - 10 Tampines 1"
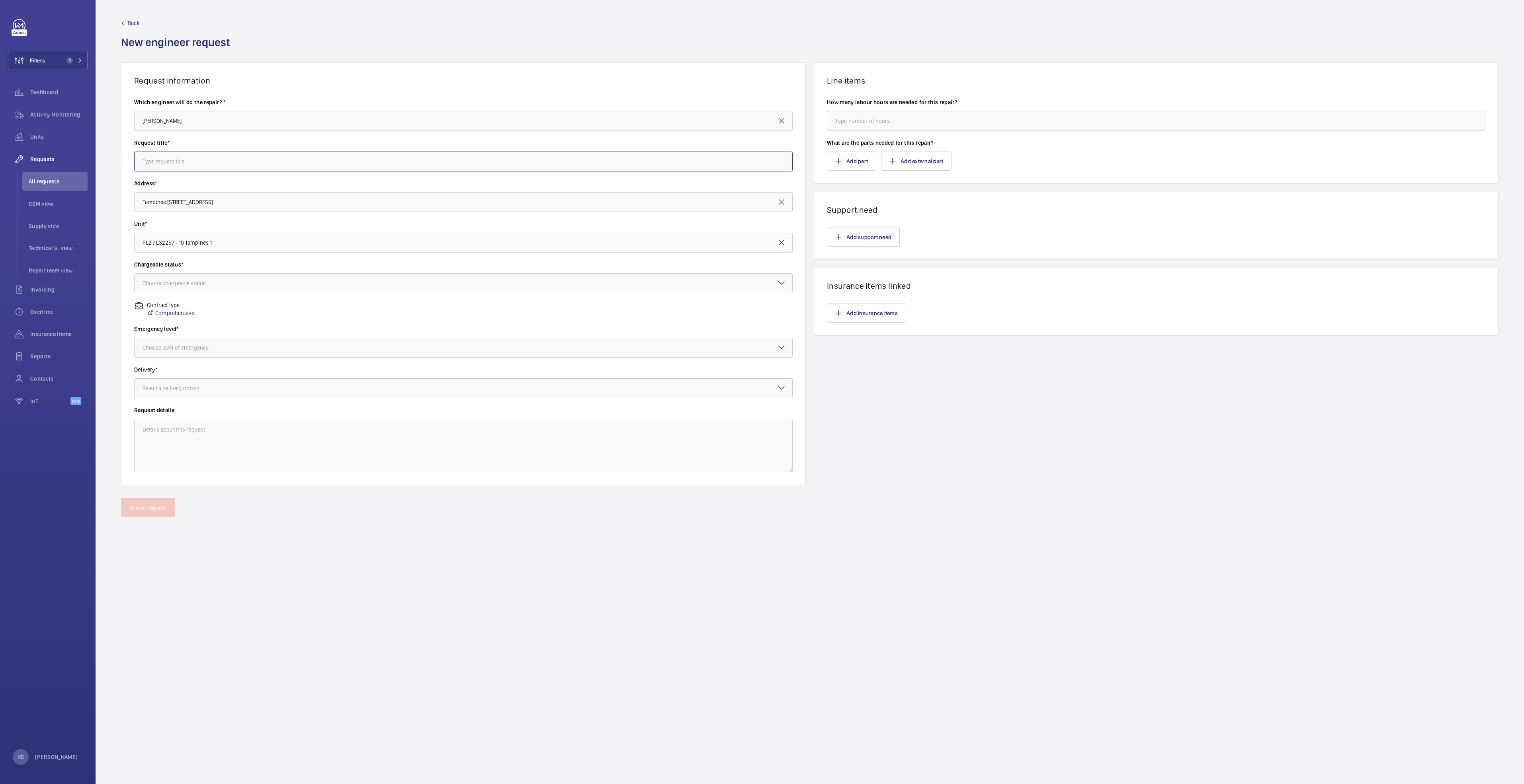
click at [188, 158] on input "text" at bounding box center [463, 162] width 658 height 20
type input "Tampines 1 - PTO renewal for Lift PL2"
click at [235, 270] on wm-front-input-dropdown "Chargeable status* Choose chargeable status" at bounding box center [463, 277] width 658 height 33
click at [223, 287] on div "Choose chargeable status" at bounding box center [184, 283] width 84 height 8
click at [189, 312] on div "Chargeable" at bounding box center [463, 307] width 657 height 19
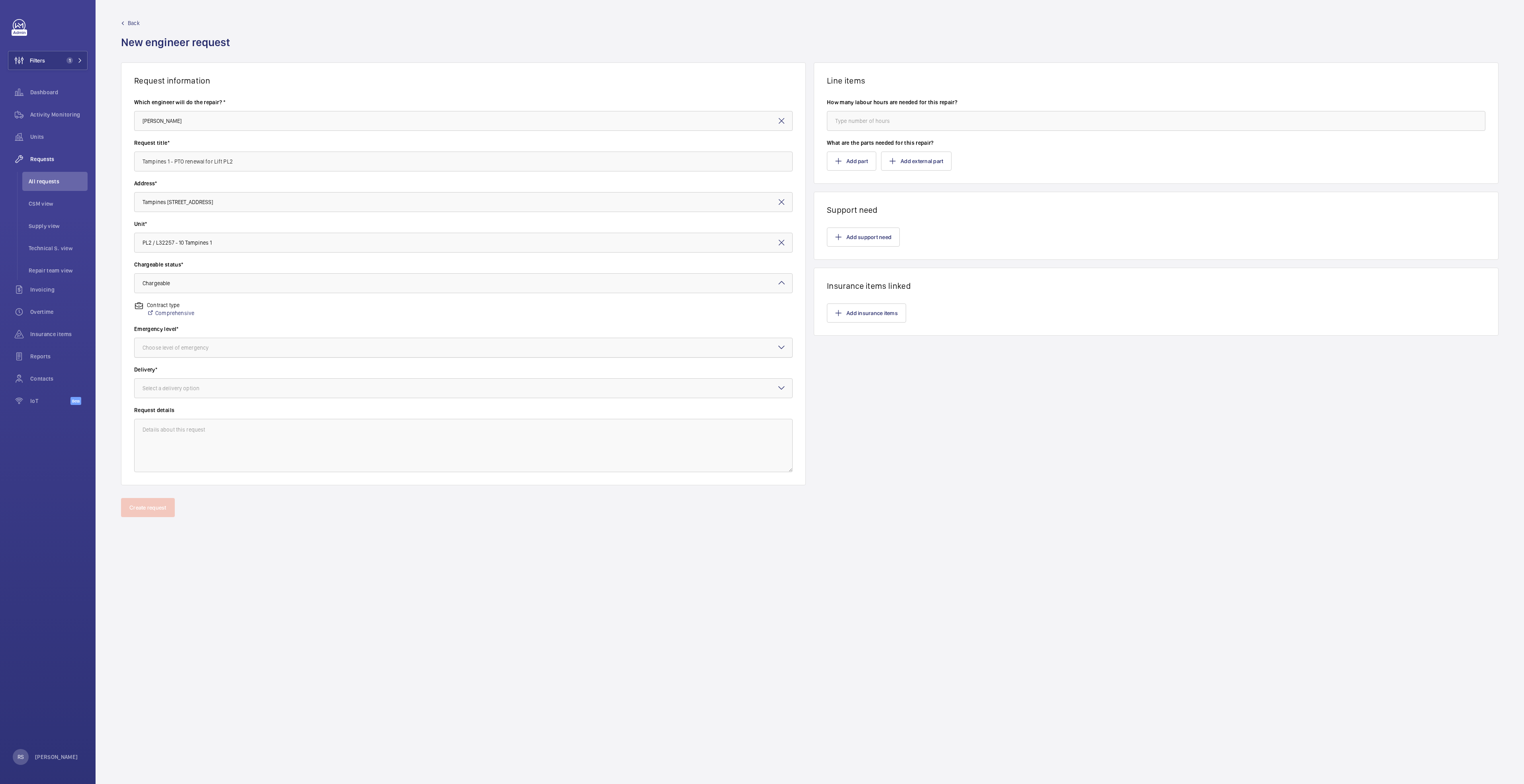
click at [251, 351] on div at bounding box center [463, 348] width 657 height 19
click at [200, 414] on span "Urgent" at bounding box center [463, 411] width 642 height 8
click at [223, 391] on div at bounding box center [463, 387] width 657 height 19
click at [187, 430] on span "On site" at bounding box center [463, 432] width 642 height 8
click at [867, 118] on input "number" at bounding box center [1155, 121] width 658 height 20
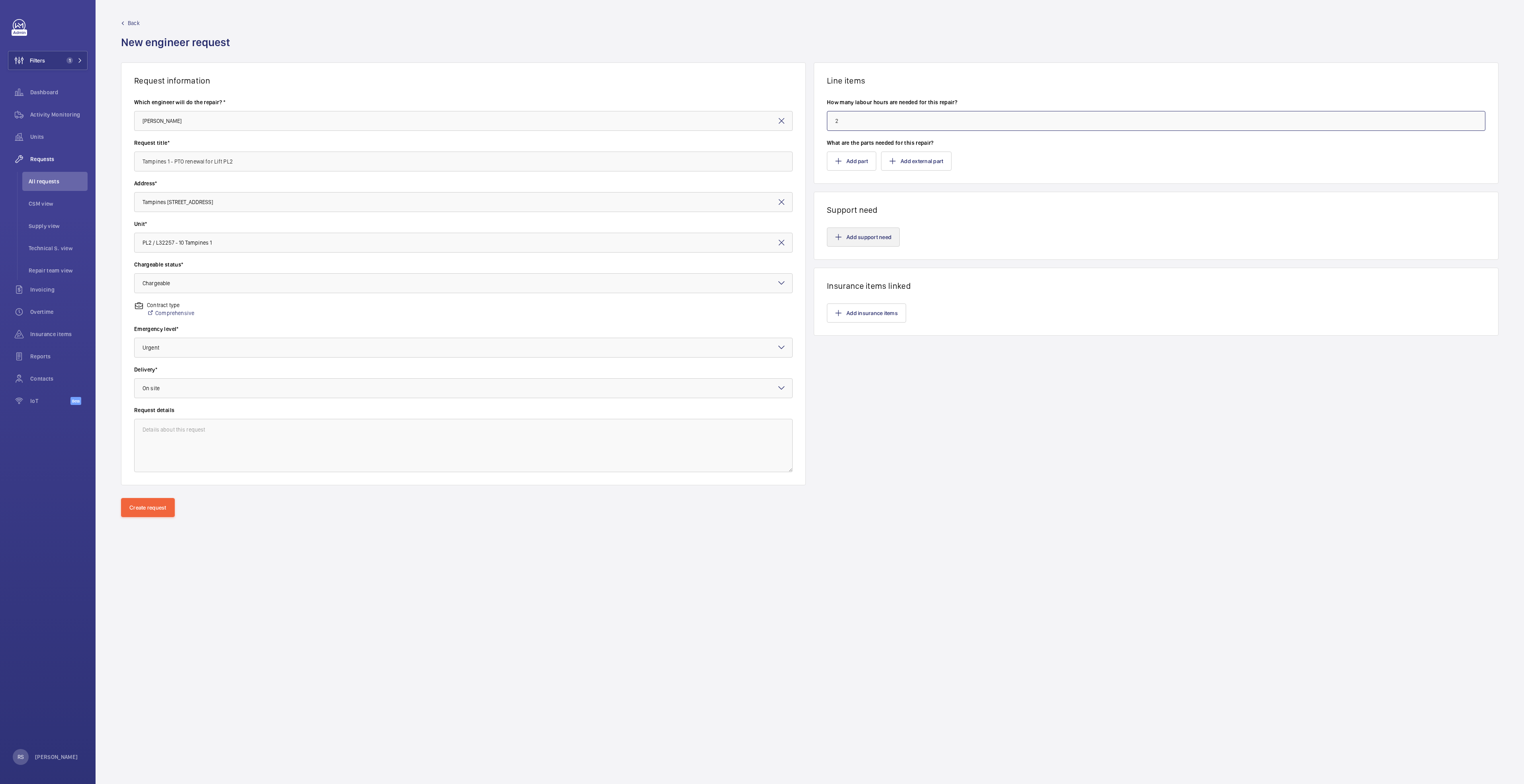
type input "2"
click at [867, 238] on button "Add support need" at bounding box center [863, 237] width 73 height 19
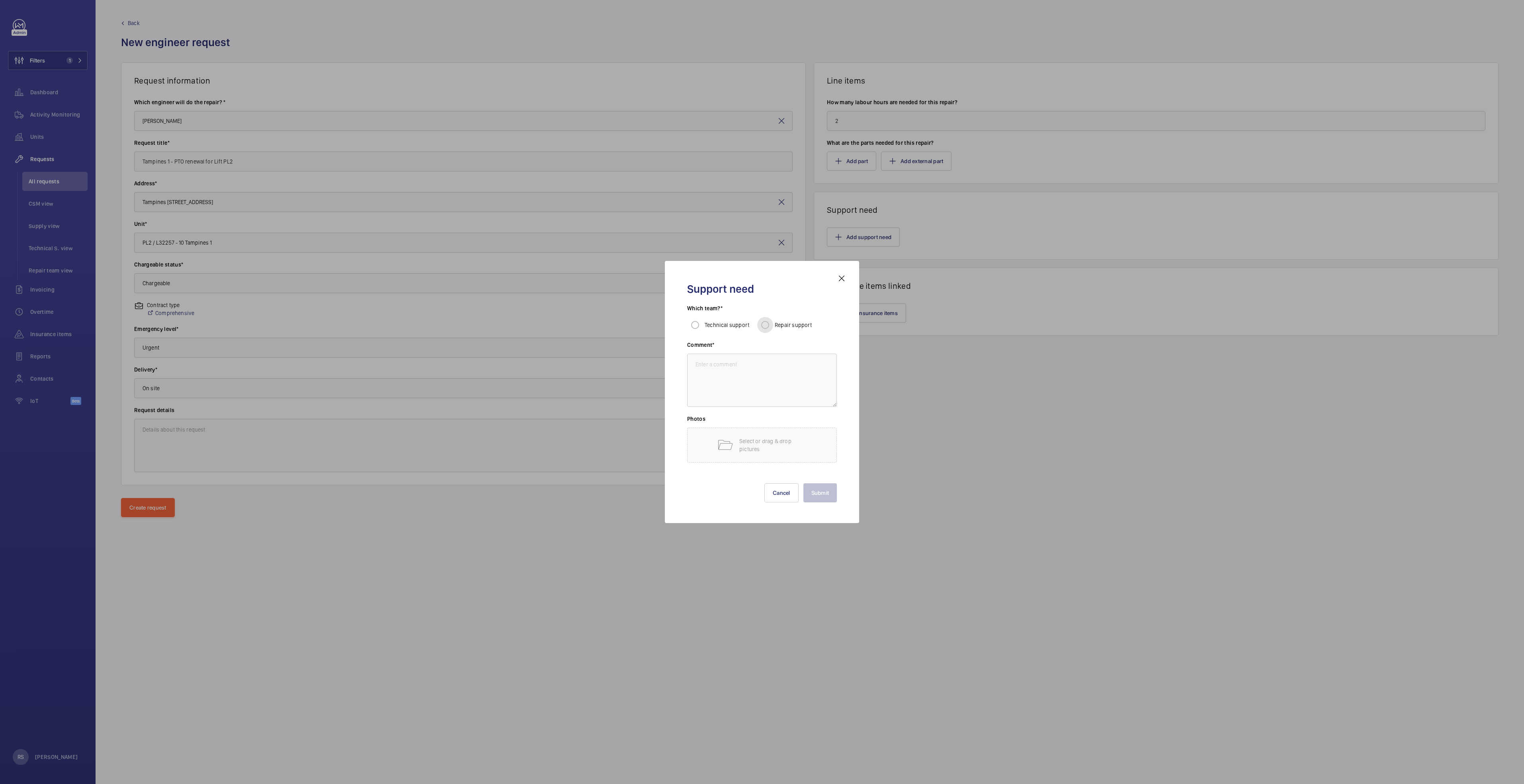
click at [768, 327] on input "Repair support" at bounding box center [765, 325] width 16 height 16
radio input "true"
click at [747, 368] on textarea at bounding box center [762, 380] width 150 height 54
click at [965, 420] on div at bounding box center [762, 392] width 1524 height 784
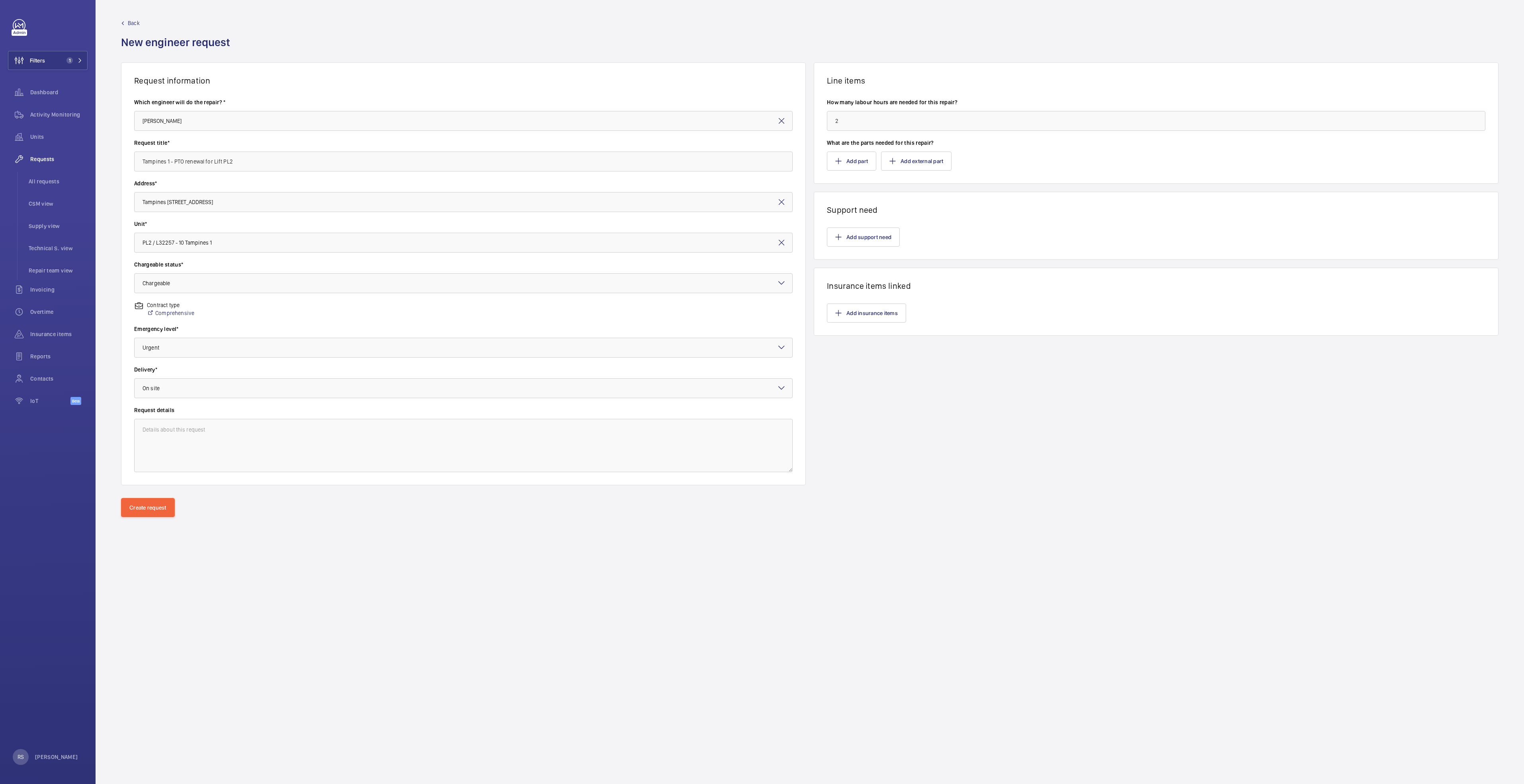
click at [148, 496] on div "Request information Which engineer will do the repair? * Hafiz Ramli Request ti…" at bounding box center [809, 280] width 1428 height 436
click at [152, 512] on button "Create request" at bounding box center [147, 507] width 54 height 19
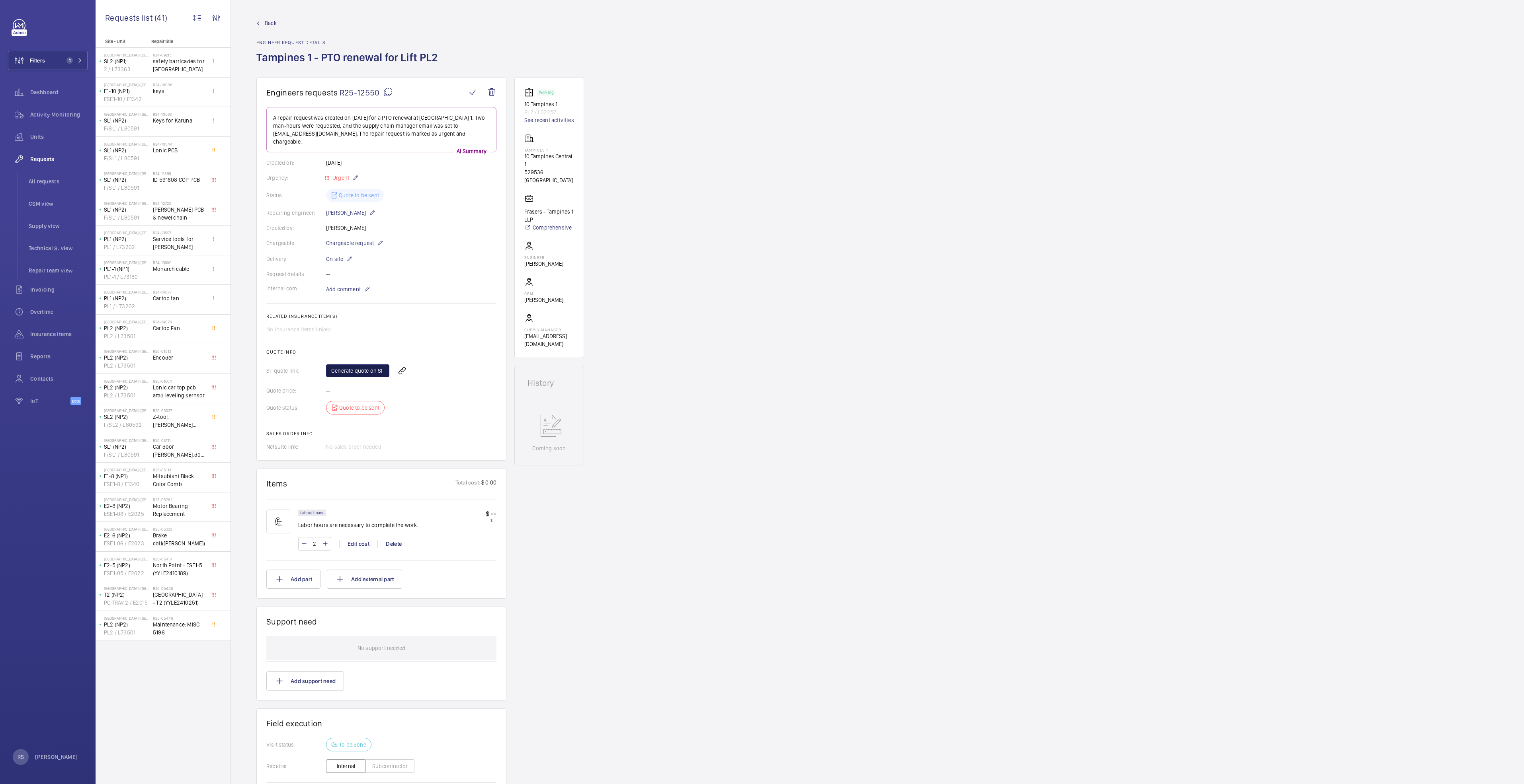
click at [354, 365] on link "Generate quote on SF" at bounding box center [358, 371] width 64 height 13
